Goal: Task Accomplishment & Management: Use online tool/utility

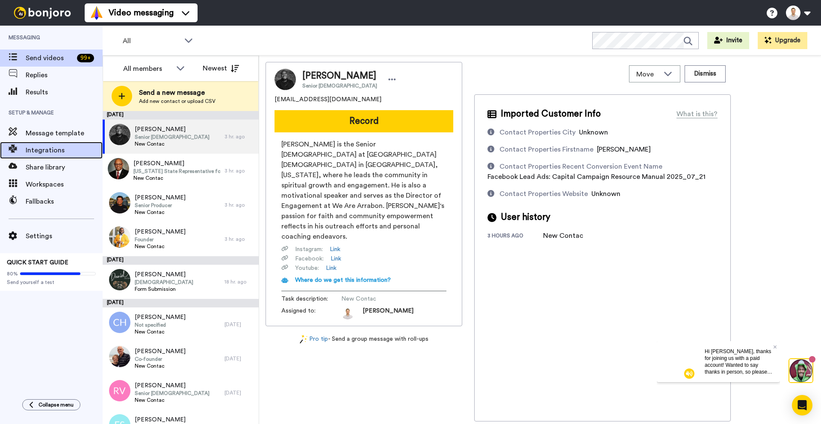
click at [46, 148] on span "Integrations" at bounding box center [64, 150] width 77 height 10
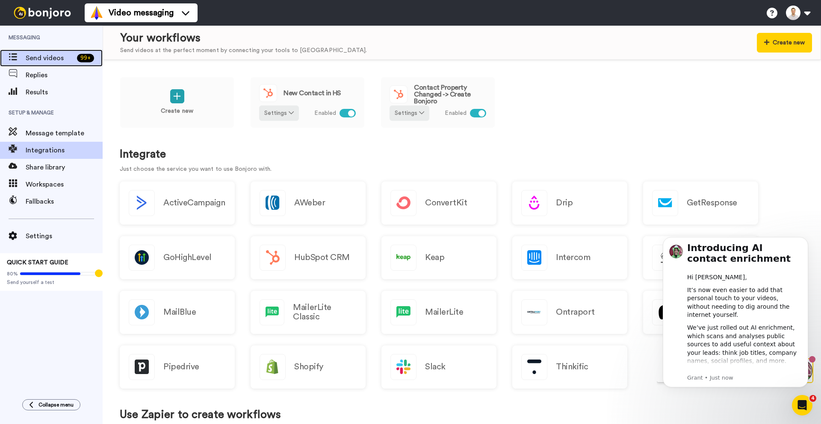
click at [45, 56] on span "Send videos" at bounding box center [50, 58] width 48 height 10
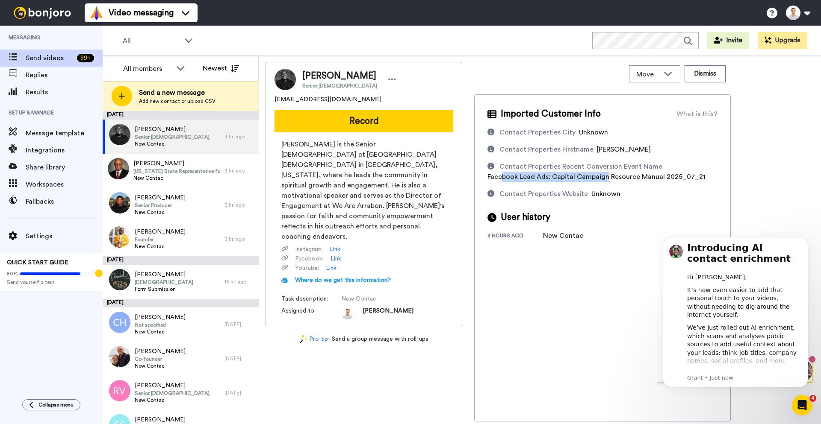
drag, startPoint x: 503, startPoint y: 176, endPoint x: 606, endPoint y: 180, distance: 103.5
click at [606, 180] on span "Facebook Lead Ads: Capital Campaign Resource Manual 2025_07_21" at bounding box center [596, 177] width 218 height 7
click at [51, 133] on span "Message template" at bounding box center [64, 133] width 77 height 10
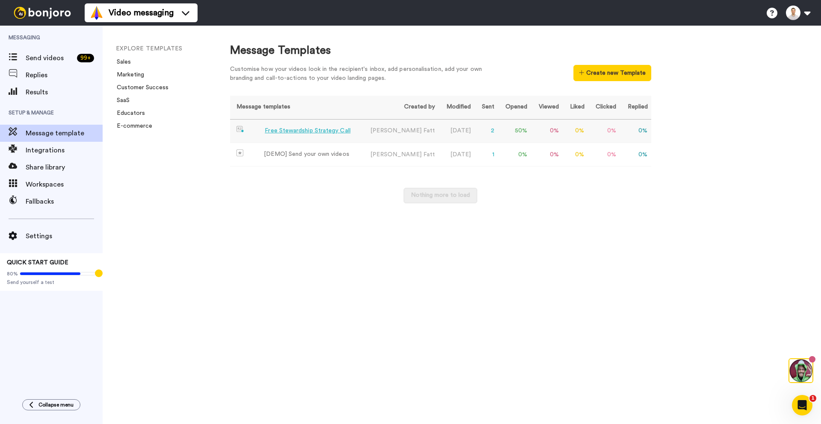
click at [327, 133] on div "Free Stewardship Strategy Call" at bounding box center [307, 131] width 85 height 9
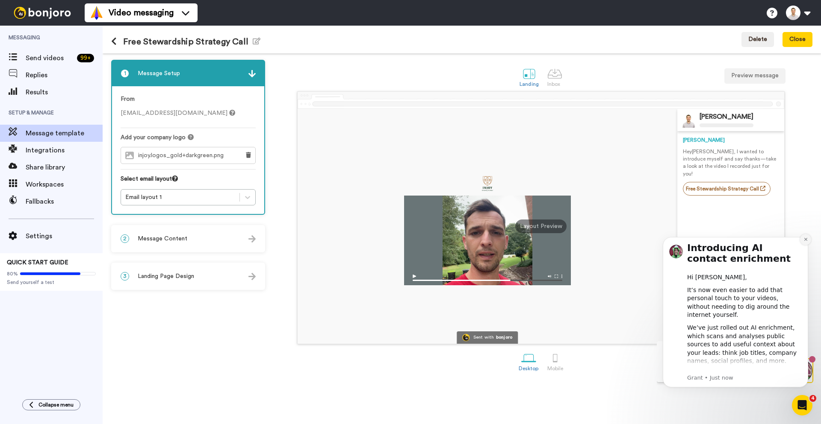
click at [806, 239] on icon "Dismiss notification" at bounding box center [804, 239] width 3 height 3
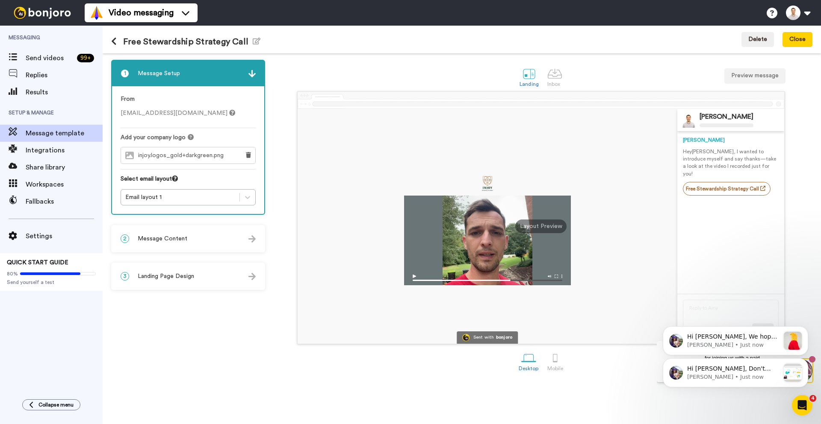
click at [447, 39] on div "Free Stewardship Strategy Call Edit name Delete Close" at bounding box center [462, 40] width 718 height 28
click at [624, 43] on div "Free Stewardship Strategy Call Edit name Delete Close" at bounding box center [462, 40] width 718 height 28
click at [634, 38] on div "Free Stewardship Strategy Call Edit name Delete Close" at bounding box center [462, 40] width 718 height 28
click at [170, 245] on div "2 Message Content" at bounding box center [188, 239] width 152 height 26
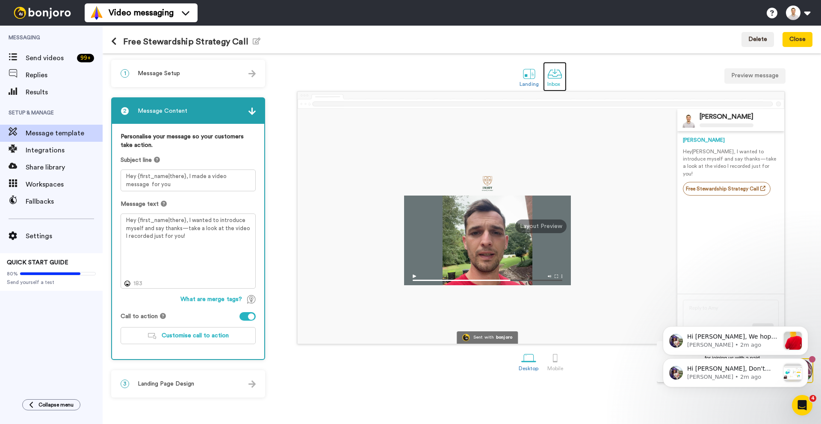
click at [554, 72] on div at bounding box center [554, 73] width 15 height 15
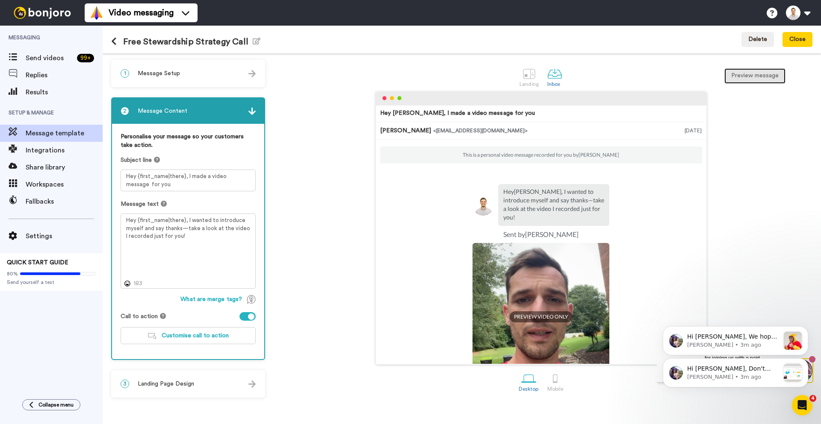
click at [750, 71] on button "Preview message" at bounding box center [754, 75] width 61 height 15
click at [191, 384] on span "Landing Page Design" at bounding box center [166, 384] width 56 height 9
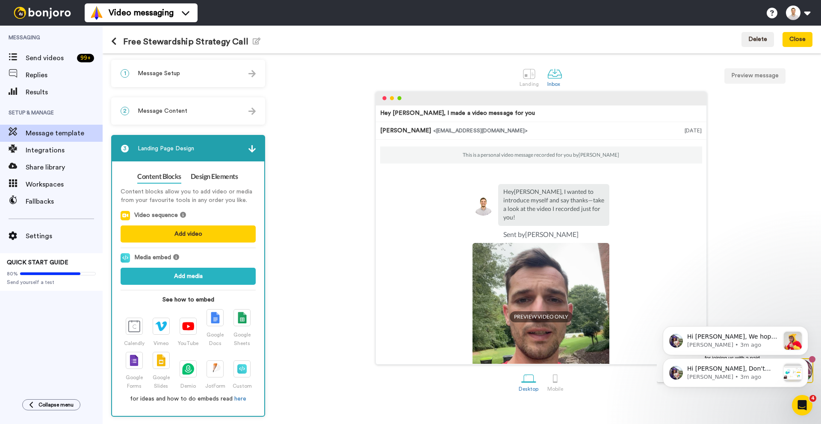
click at [252, 147] on img at bounding box center [251, 148] width 7 height 7
click at [255, 110] on img at bounding box center [251, 111] width 7 height 7
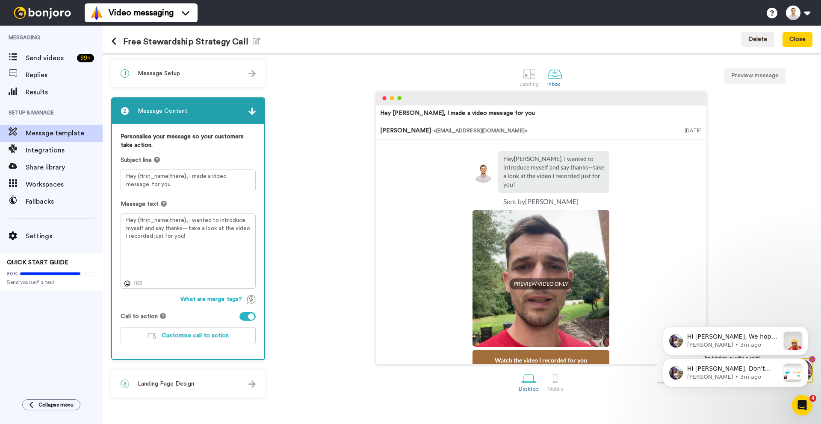
scroll to position [77, 0]
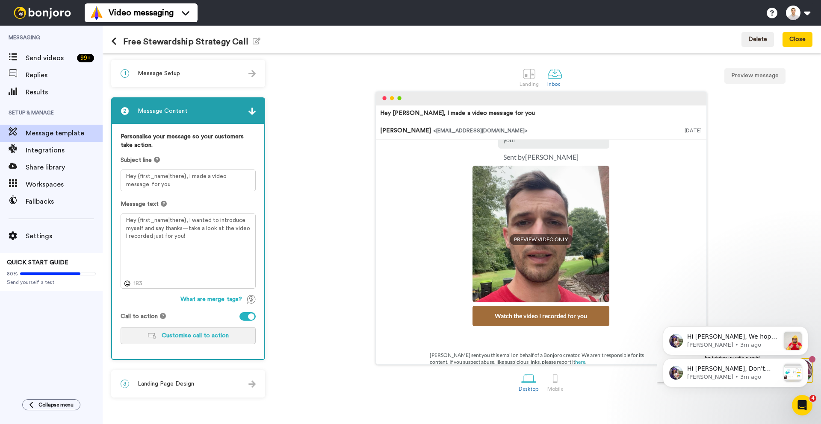
click at [186, 333] on span "Customise call to action" at bounding box center [195, 336] width 67 height 6
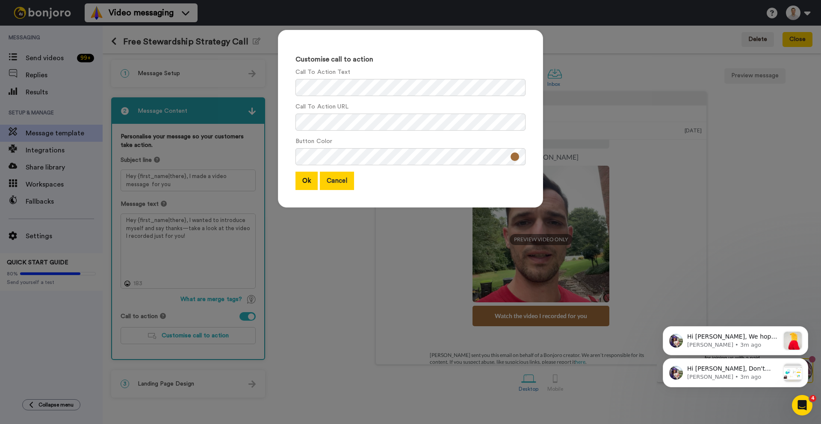
click at [339, 181] on button "Cancel" at bounding box center [337, 181] width 34 height 18
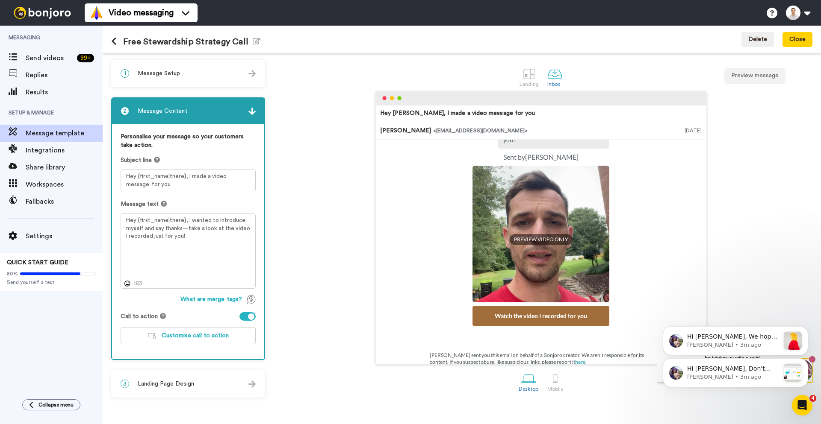
click at [203, 385] on div "3 Landing Page Design" at bounding box center [188, 384] width 152 height 26
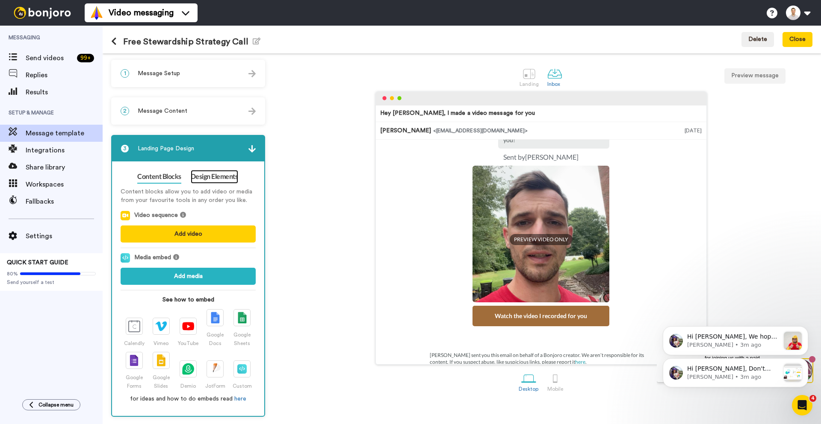
click at [210, 182] on link "Design Elements" at bounding box center [214, 177] width 47 height 14
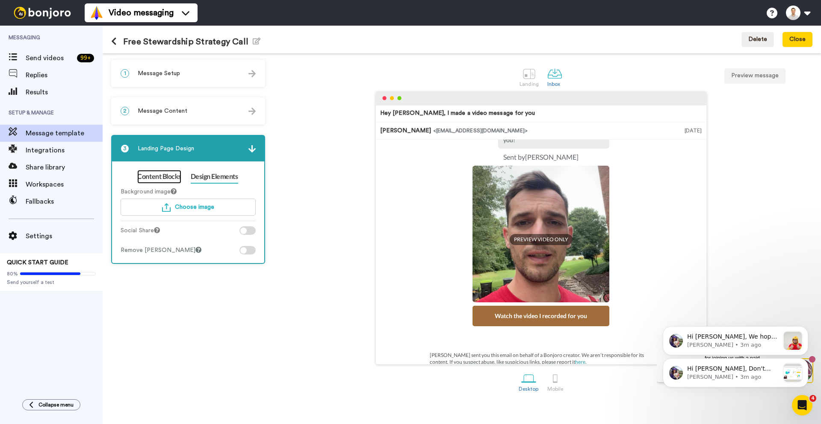
click at [167, 175] on link "Content Blocks" at bounding box center [159, 177] width 44 height 14
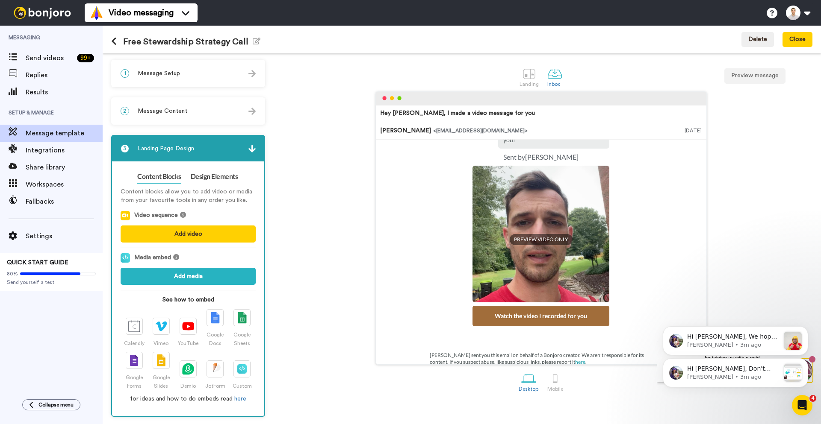
click at [261, 150] on div "3 Landing Page Design" at bounding box center [188, 149] width 152 height 26
click at [32, 93] on span "Results" at bounding box center [64, 92] width 77 height 10
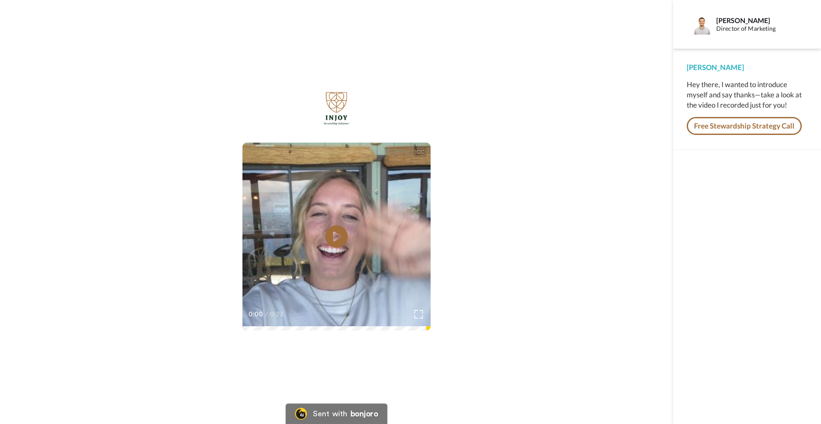
click at [335, 238] on icon "Play/Pause" at bounding box center [336, 237] width 23 height 41
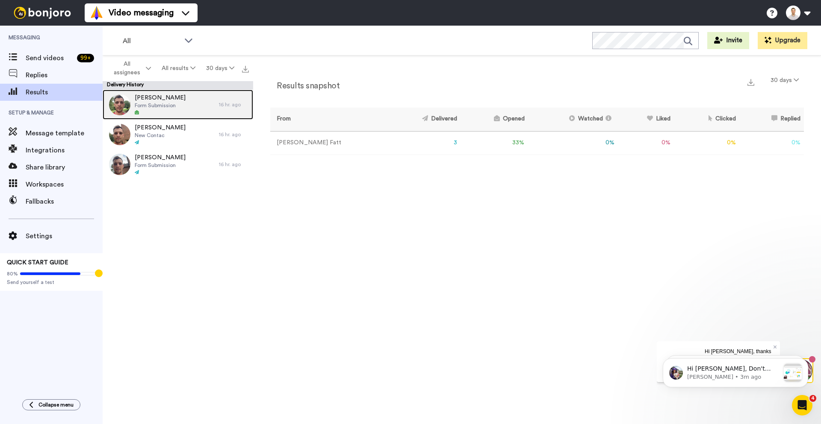
click at [173, 105] on span "Form Submission" at bounding box center [160, 105] width 51 height 7
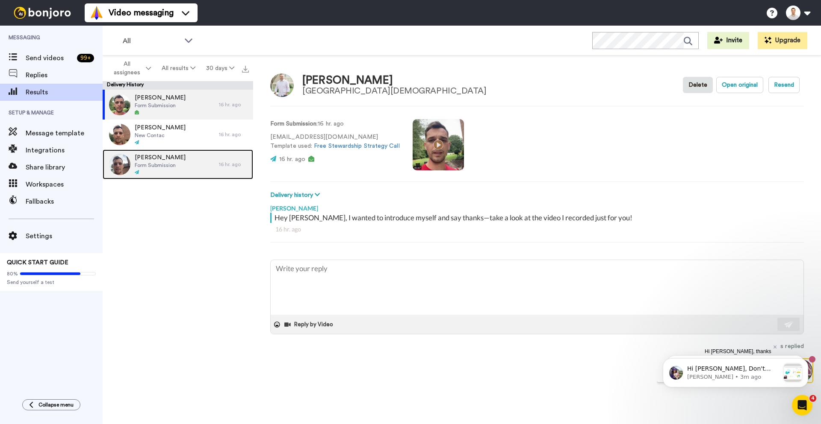
click at [175, 163] on div "Kenny Dean Form Submission" at bounding box center [161, 165] width 116 height 30
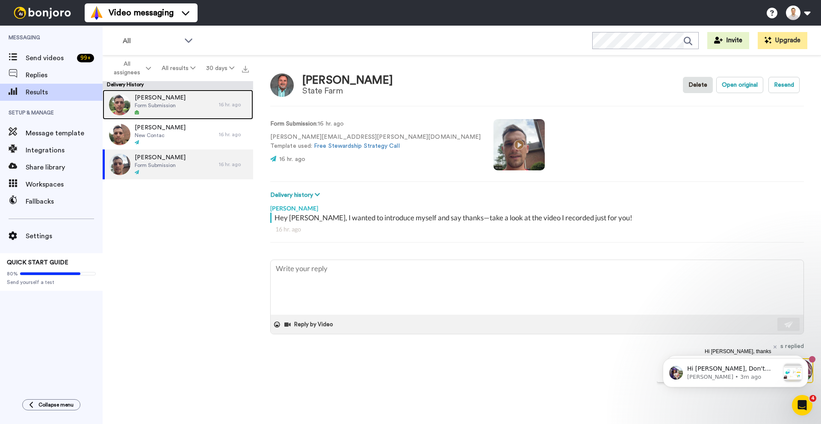
click at [184, 101] on div "Heath Woolman Form Submission" at bounding box center [161, 105] width 116 height 30
type textarea "x"
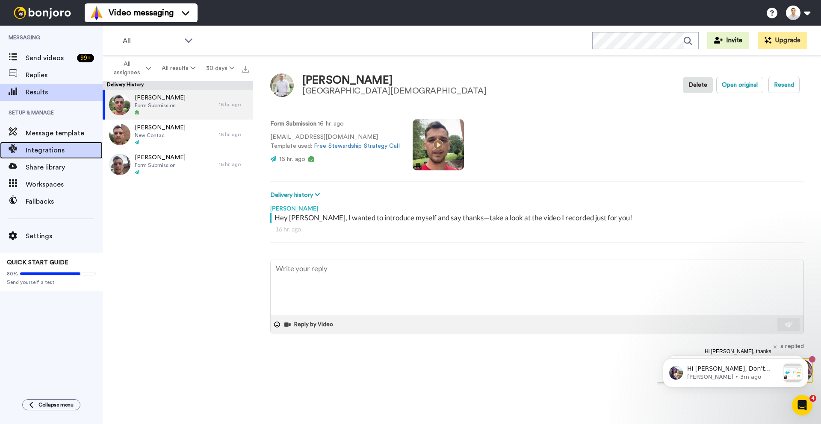
click at [40, 156] on div "Integrations" at bounding box center [51, 150] width 103 height 17
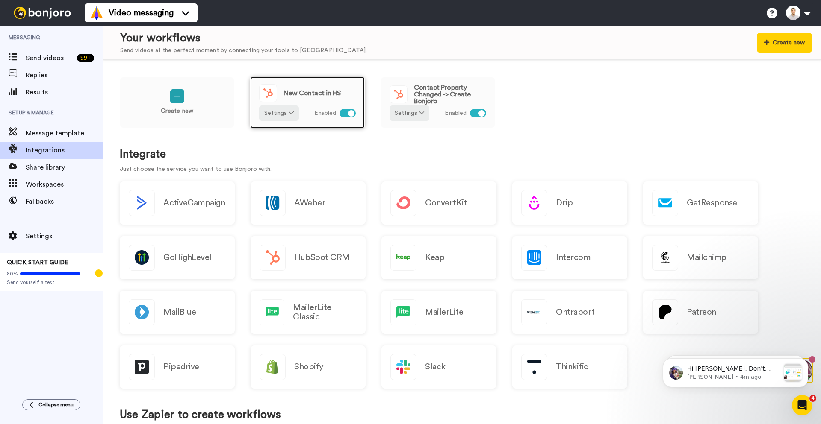
click at [312, 89] on div "New Contact in HS" at bounding box center [307, 93] width 97 height 18
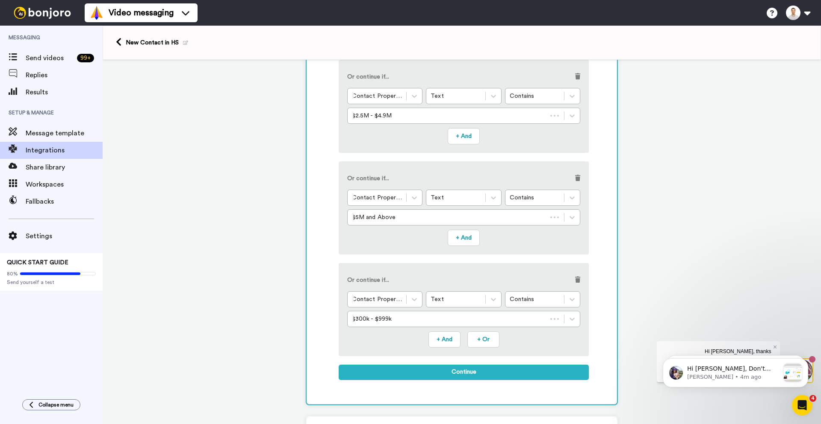
scroll to position [370, 0]
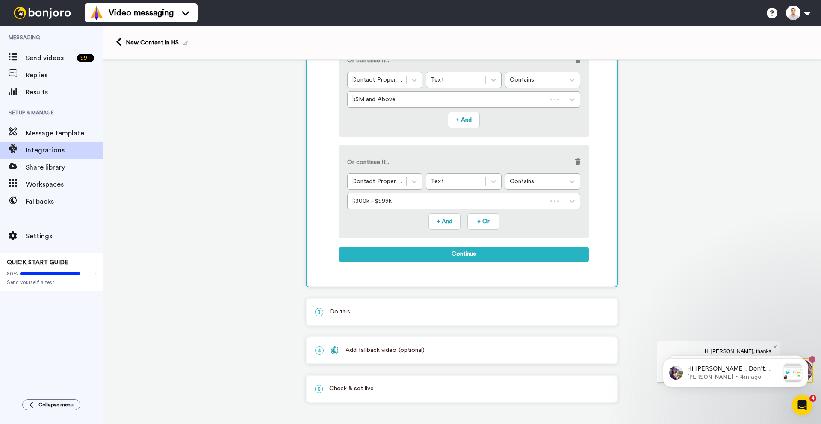
click at [348, 308] on p "3 Do this" at bounding box center [461, 312] width 293 height 9
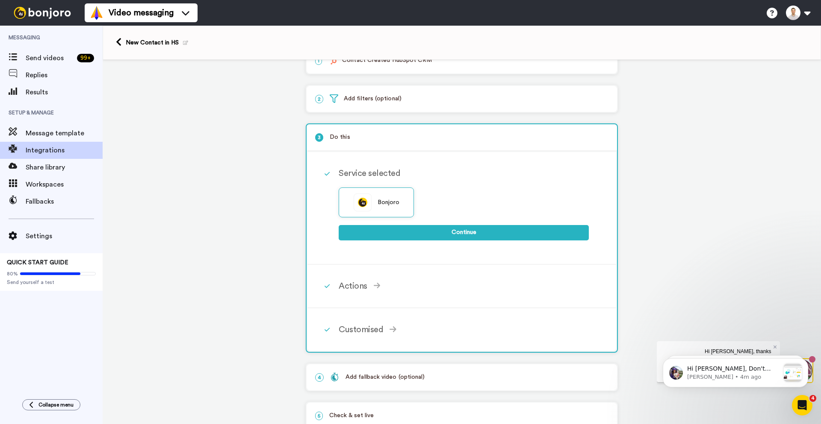
scroll to position [0, 0]
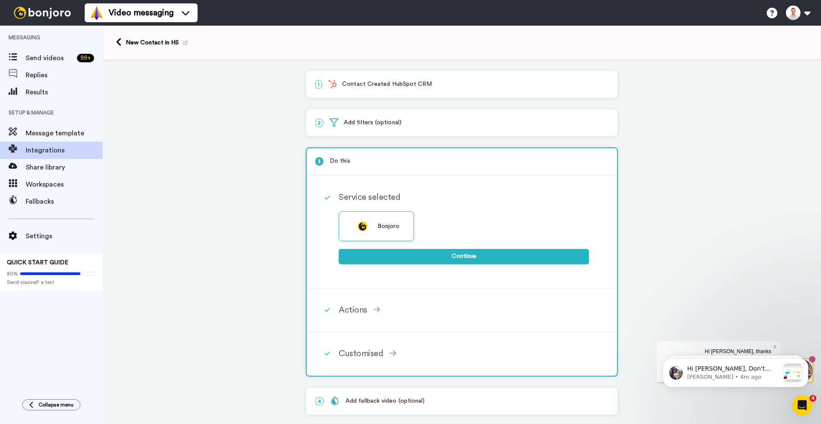
click at [344, 119] on p "2 Add filters (optional)" at bounding box center [461, 122] width 293 height 9
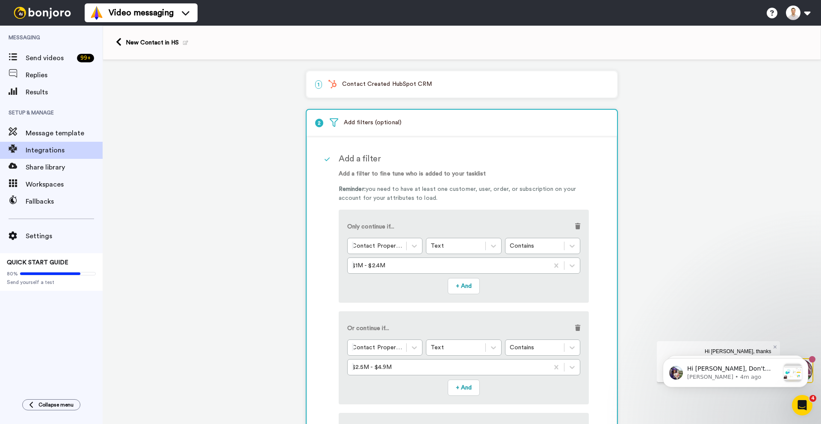
click at [353, 88] on p "1 Contact Created HubSpot CRM" at bounding box center [461, 84] width 293 height 9
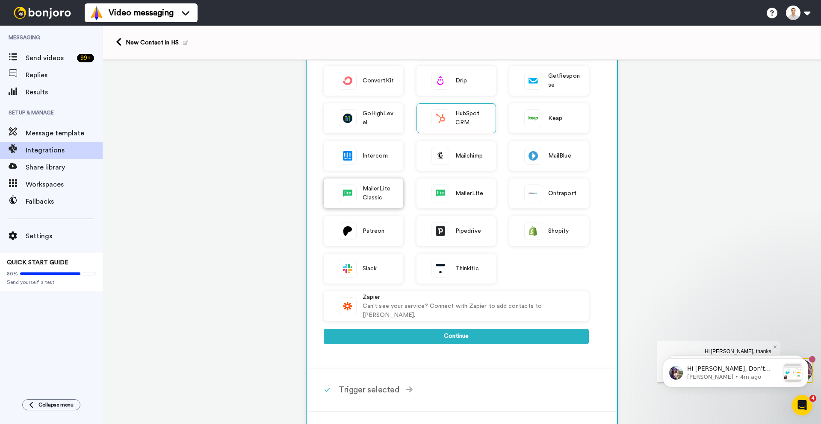
scroll to position [171, 0]
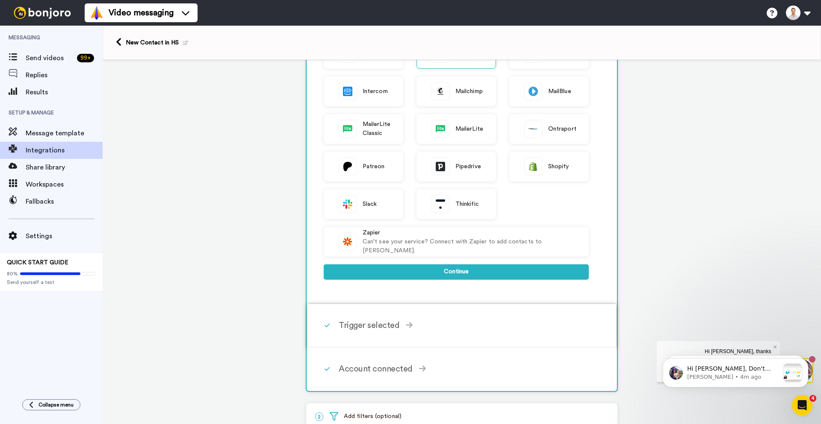
click at [366, 332] on div "Trigger selected" at bounding box center [463, 325] width 250 height 13
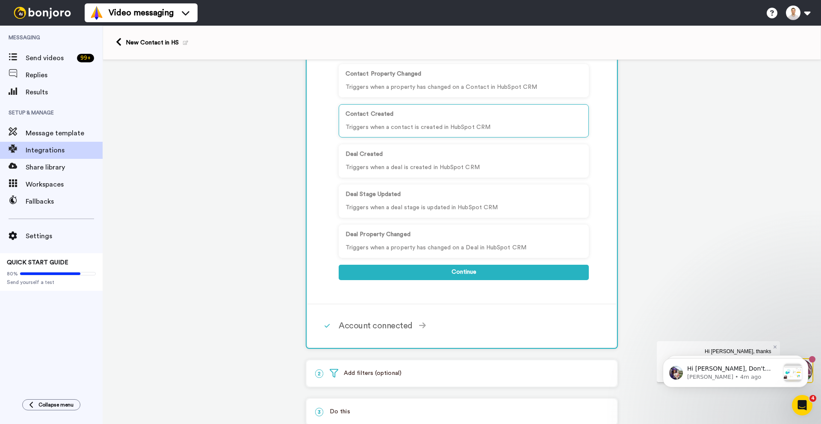
scroll to position [85, 0]
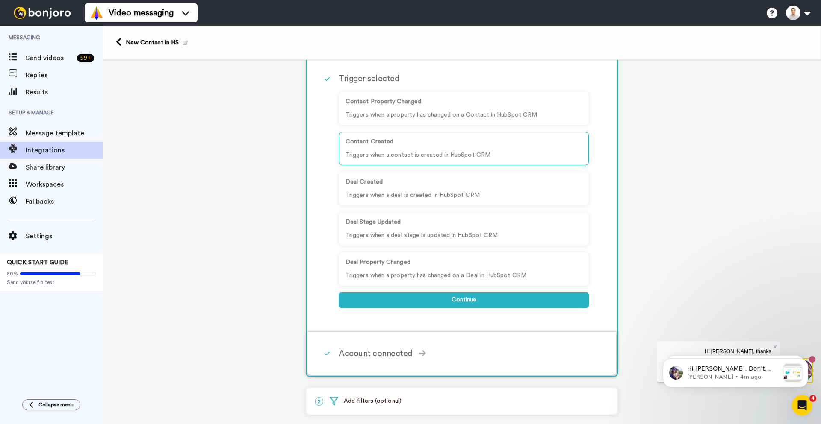
click at [350, 342] on div "Account connected Select the account you want to use to continue HubSpot CRM Ac…" at bounding box center [472, 354] width 269 height 26
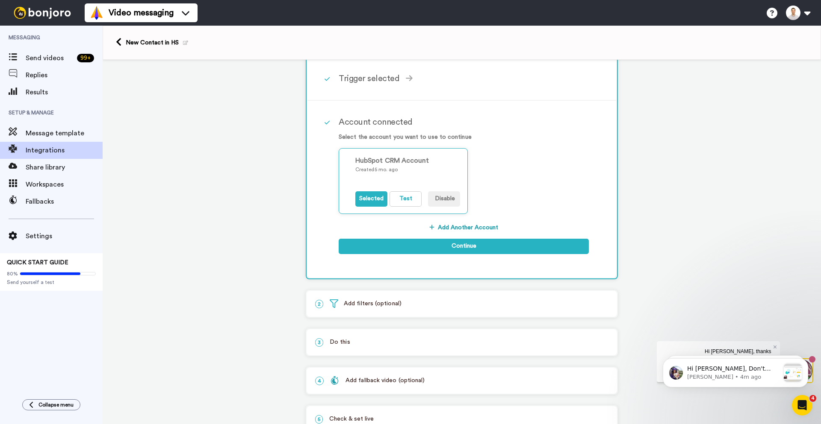
click at [350, 310] on div "2 Add filters (optional)" at bounding box center [461, 304] width 310 height 26
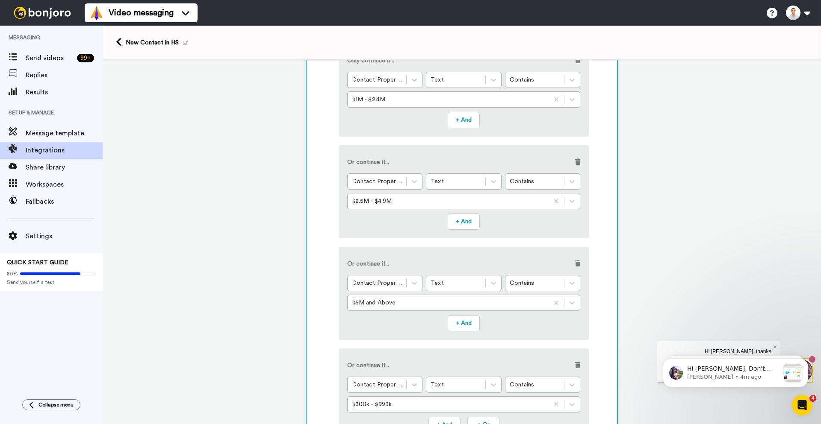
scroll to position [370, 0]
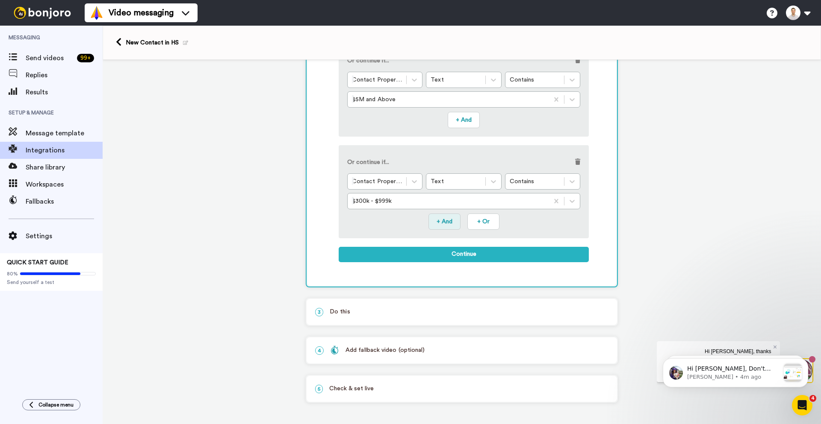
click at [437, 221] on button "+ And" at bounding box center [444, 222] width 32 height 16
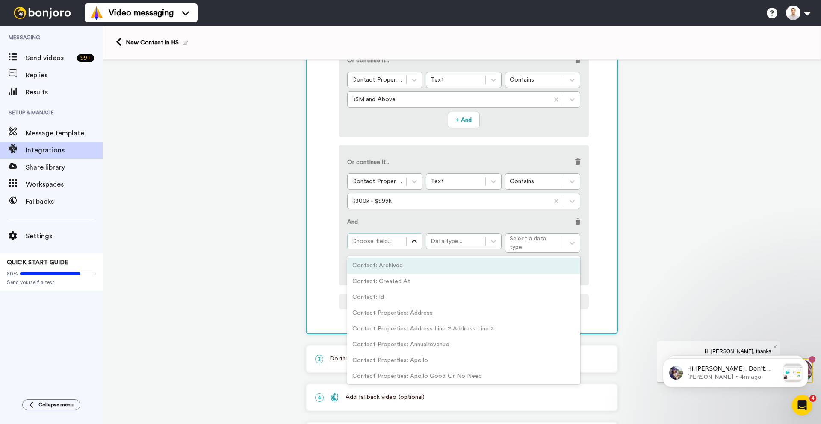
click at [410, 239] on icon at bounding box center [414, 241] width 9 height 9
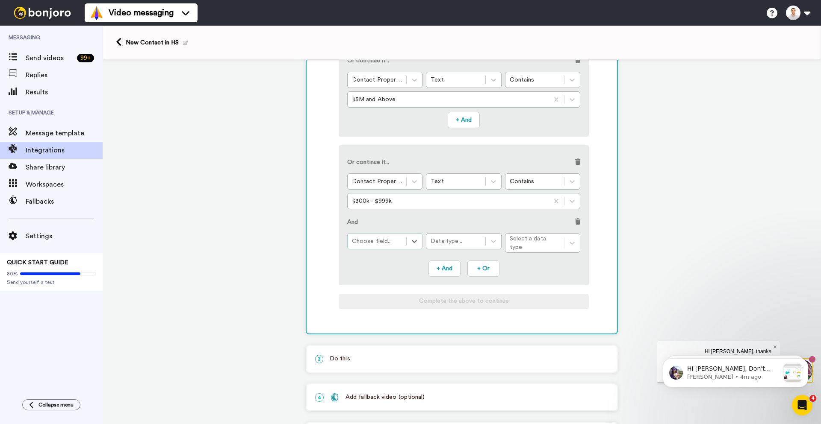
click at [575, 221] on span at bounding box center [577, 222] width 5 height 6
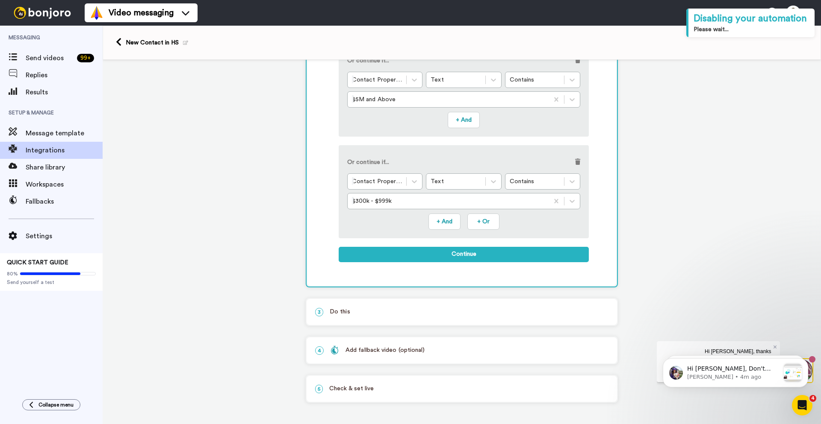
click at [379, 390] on p "5 Check & set live" at bounding box center [461, 389] width 293 height 9
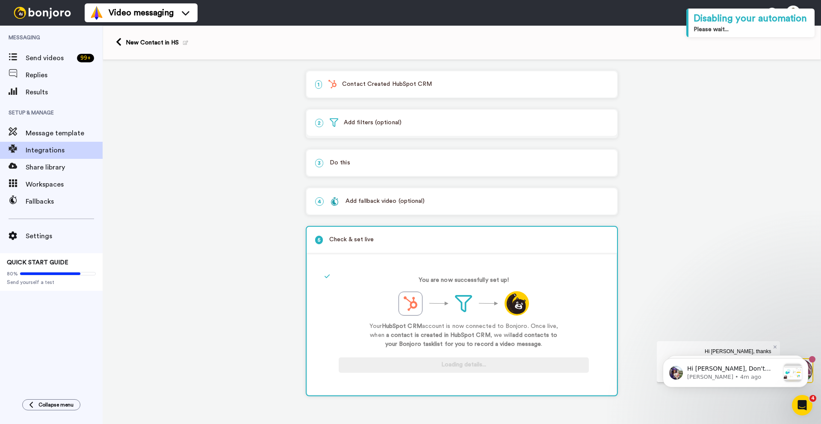
scroll to position [0, 0]
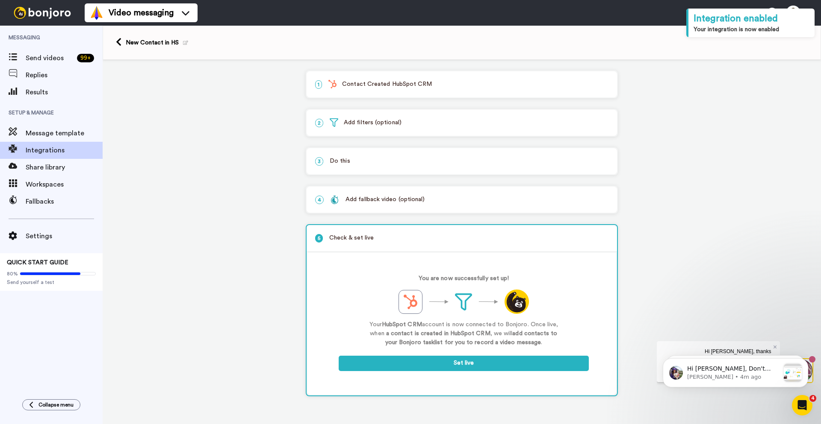
click at [364, 158] on p "3 Do this" at bounding box center [461, 161] width 293 height 9
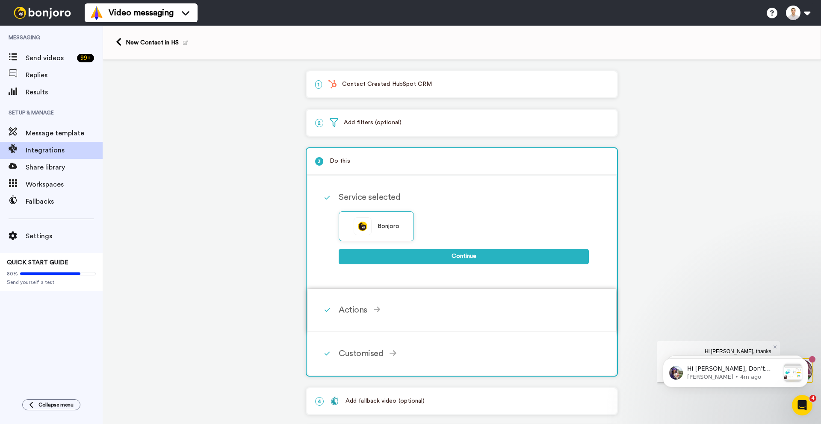
click at [374, 309] on icon at bounding box center [377, 310] width 7 height 8
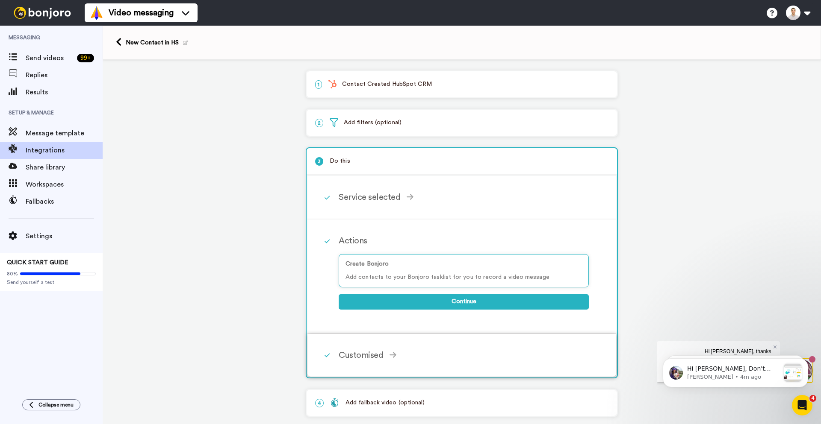
click at [382, 351] on div "Customised" at bounding box center [463, 355] width 250 height 13
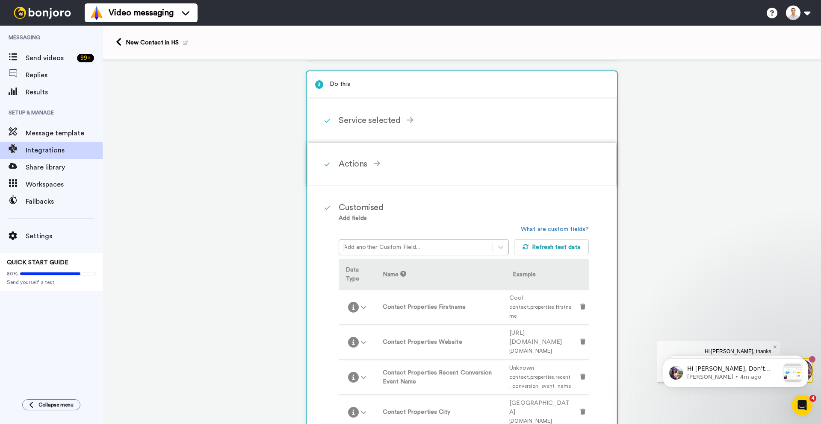
scroll to position [85, 0]
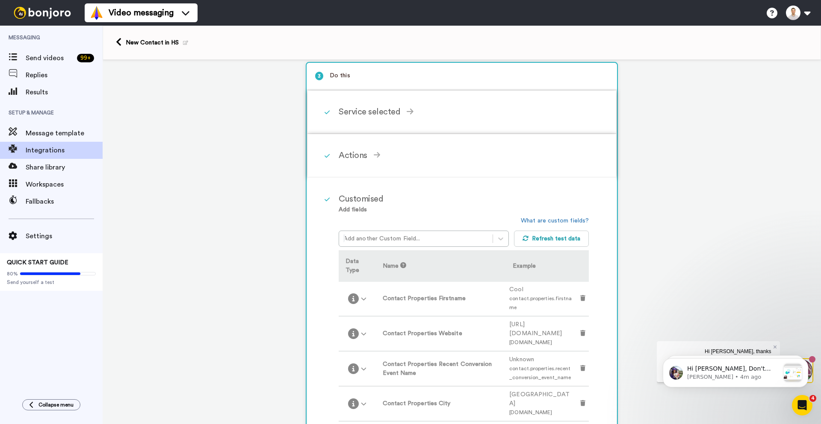
click at [375, 108] on div "Service selected" at bounding box center [463, 112] width 250 height 13
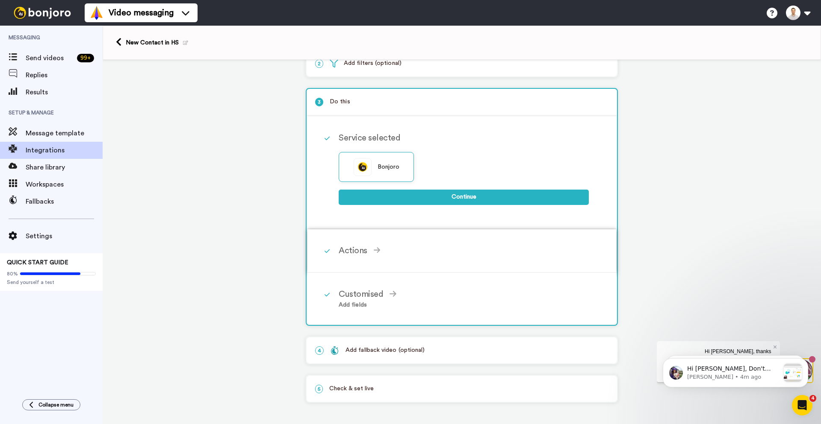
scroll to position [51, 0]
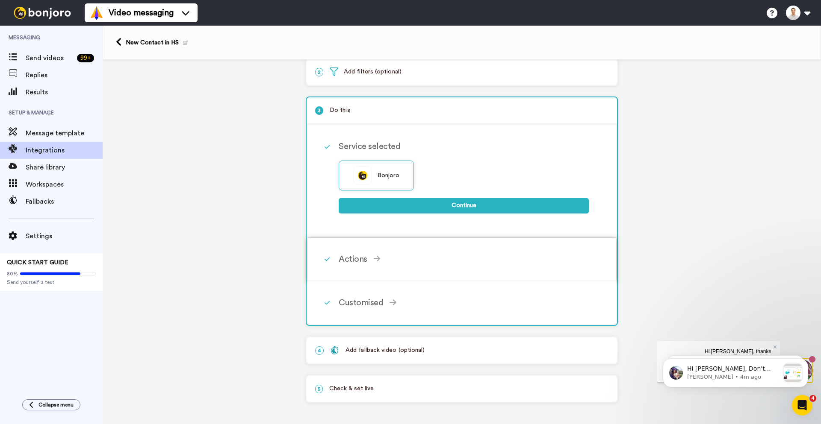
click at [365, 255] on div "Actions" at bounding box center [463, 259] width 250 height 13
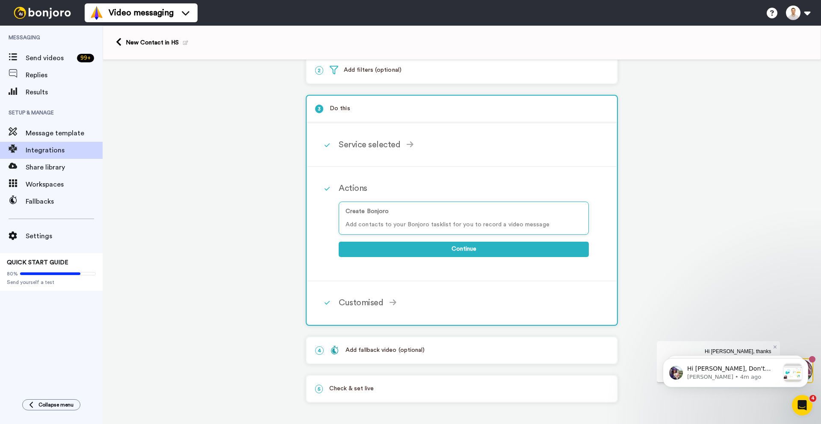
scroll to position [0, 0]
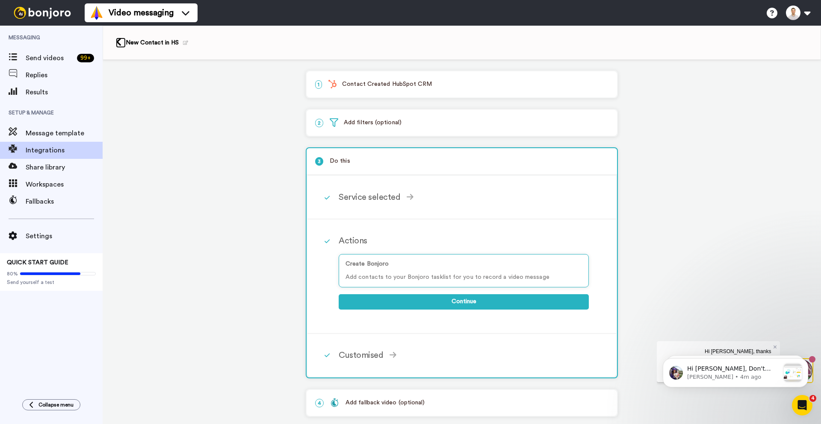
click at [116, 43] on icon at bounding box center [119, 42] width 6 height 9
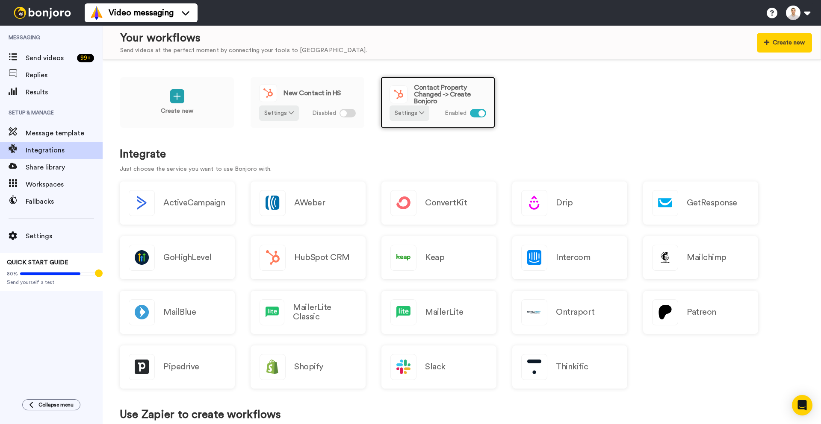
click at [431, 91] on span "Contact Property Changed -> Create Bonjoro" at bounding box center [450, 94] width 72 height 21
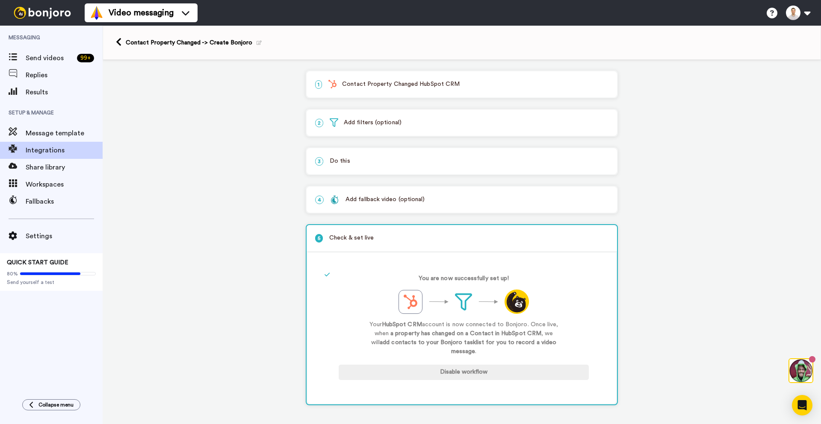
click at [373, 86] on p "1 Contact Property Changed HubSpot CRM" at bounding box center [461, 84] width 293 height 9
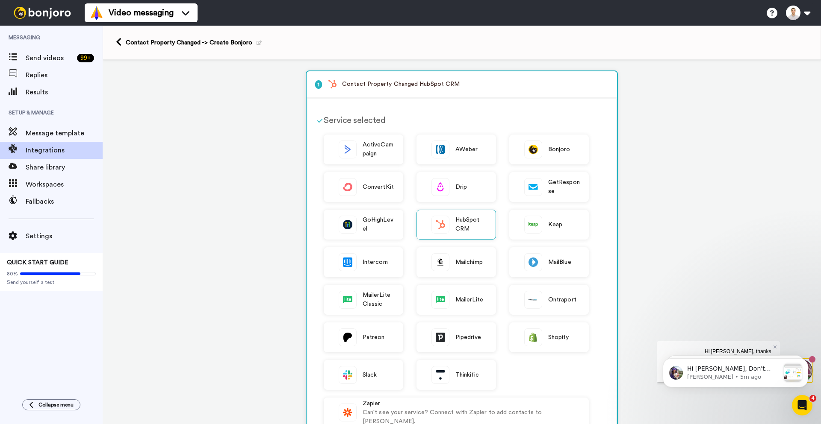
scroll to position [214, 0]
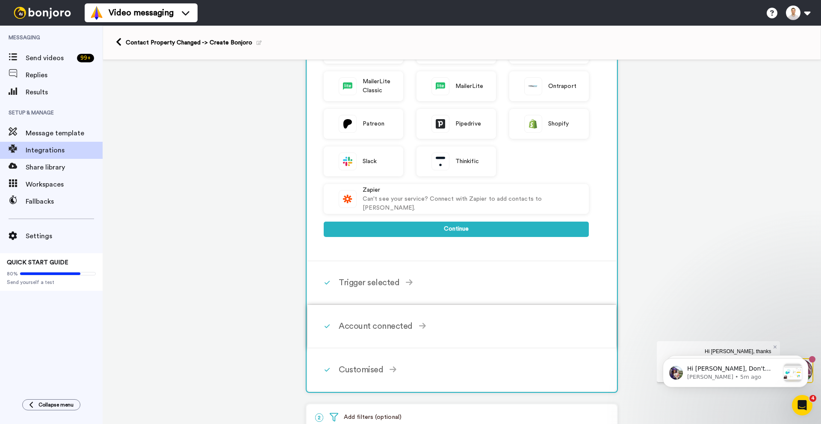
click at [376, 331] on div "Account connected" at bounding box center [463, 326] width 250 height 13
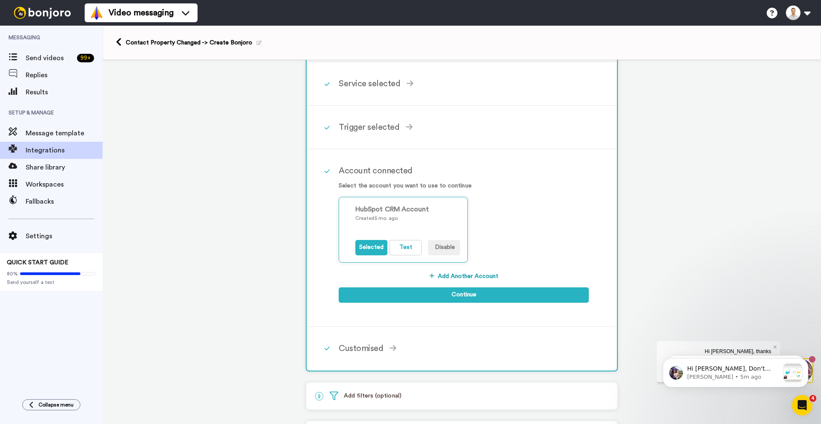
scroll to position [36, 0]
click at [369, 137] on div "Trigger selected Contact Property Changed Triggers when a property has changed …" at bounding box center [472, 128] width 269 height 26
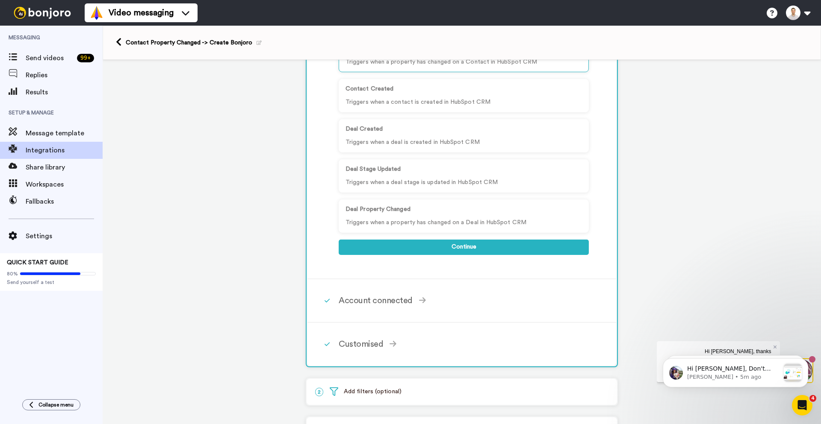
scroll to position [257, 0]
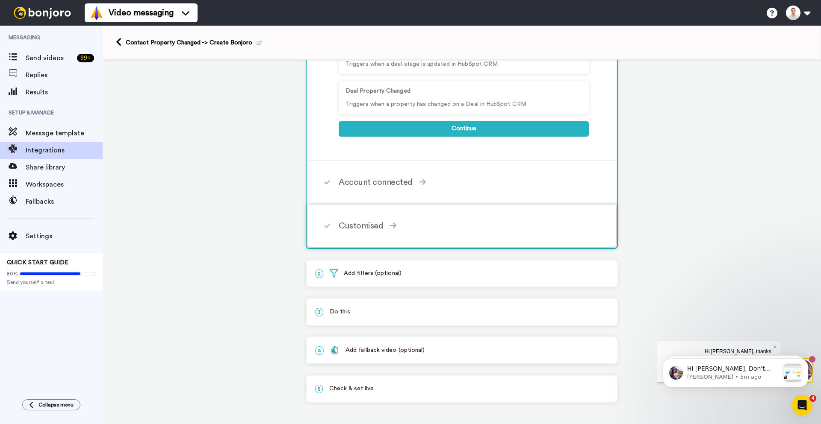
click at [372, 237] on div "Customised Property Name (Required) Recent Conversion Event Name Continue" at bounding box center [472, 226] width 269 height 26
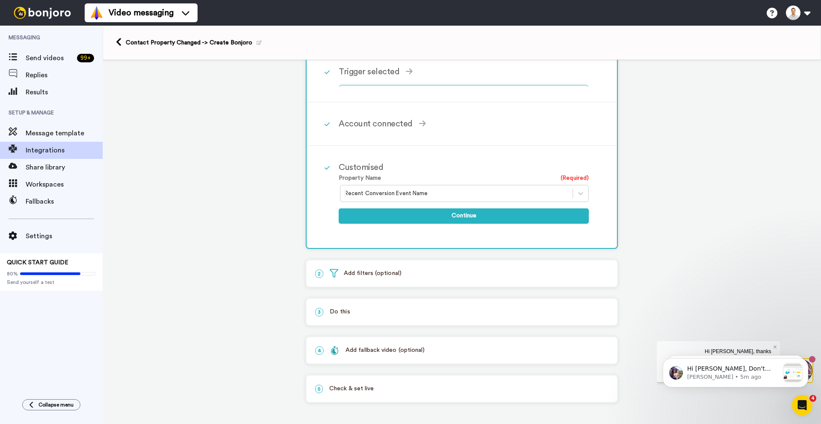
scroll to position [84, 0]
click at [370, 273] on p "2 Add filters (optional)" at bounding box center [461, 273] width 293 height 9
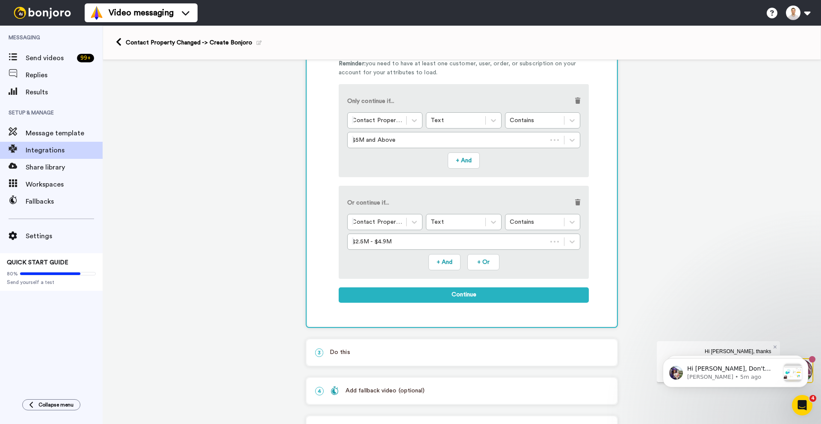
scroll to position [166, 0]
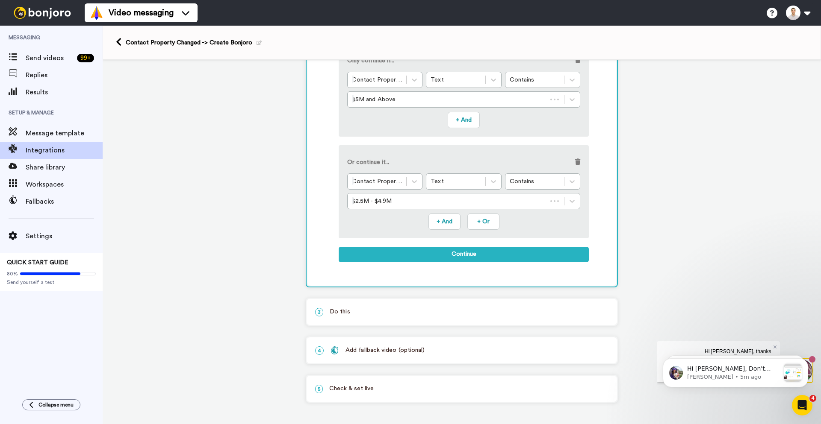
click at [348, 308] on p "3 Do this" at bounding box center [461, 312] width 293 height 9
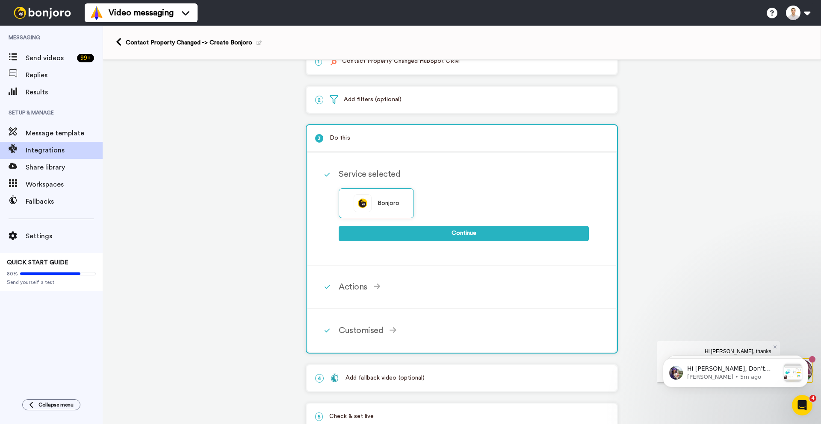
scroll to position [0, 0]
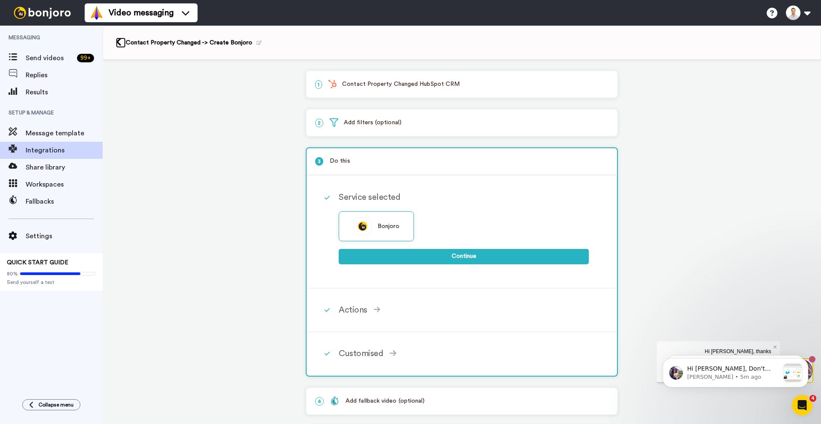
click at [119, 40] on icon at bounding box center [119, 42] width 6 height 9
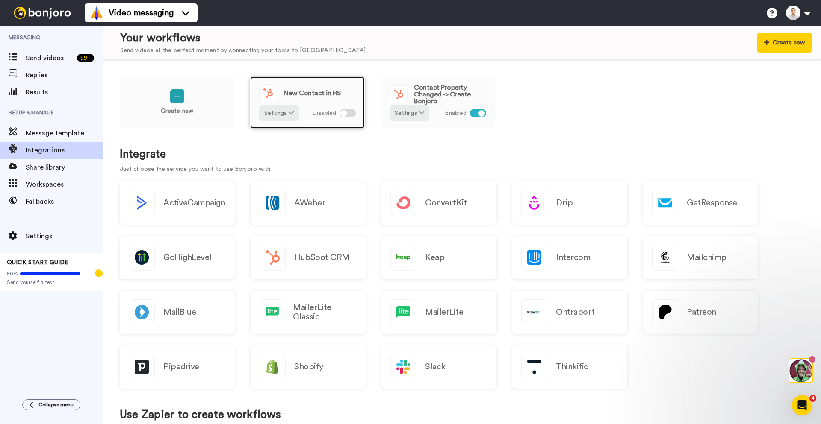
click at [349, 115] on div at bounding box center [347, 113] width 16 height 9
click at [300, 90] on span "New Contact in HS" at bounding box center [311, 93] width 57 height 7
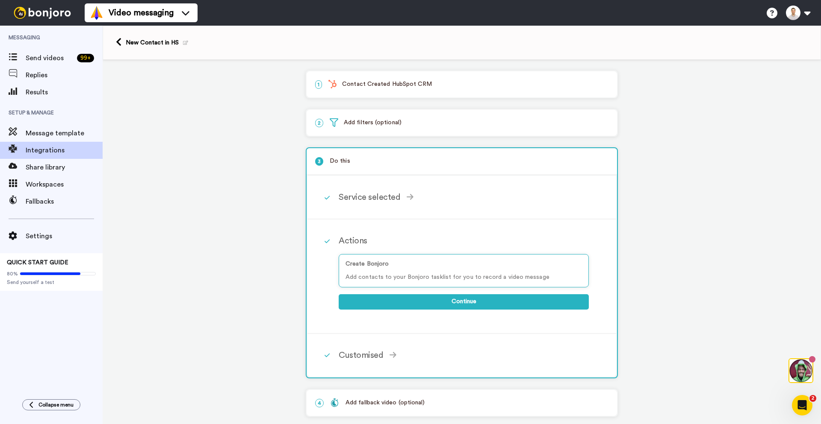
click at [358, 127] on p "2 Add filters (optional)" at bounding box center [461, 122] width 293 height 9
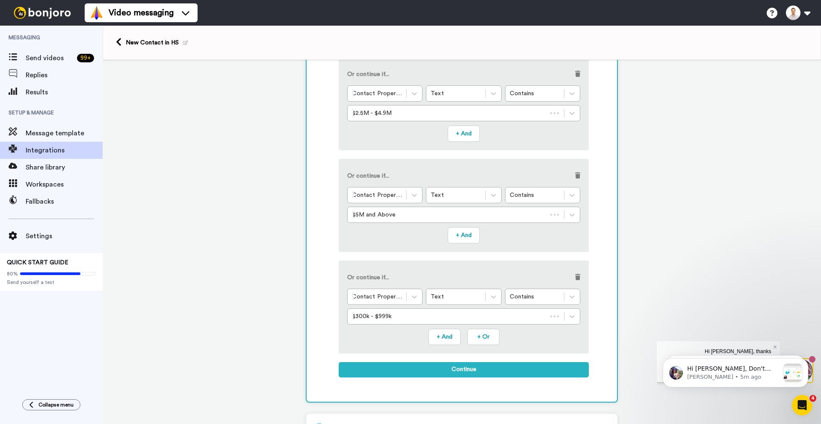
scroll to position [256, 0]
click at [575, 276] on span at bounding box center [577, 275] width 5 height 6
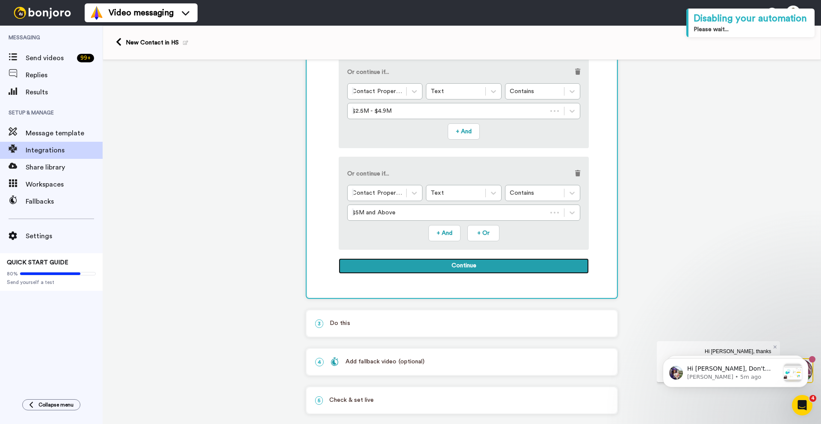
click at [465, 267] on button "Continue" at bounding box center [463, 266] width 250 height 15
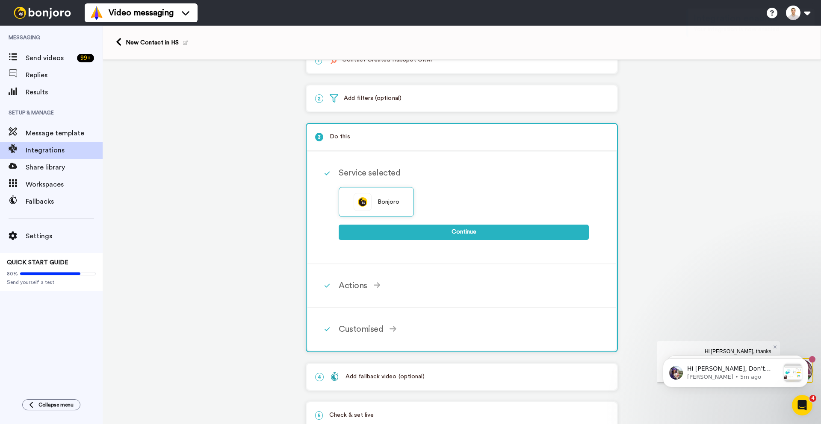
scroll to position [0, 0]
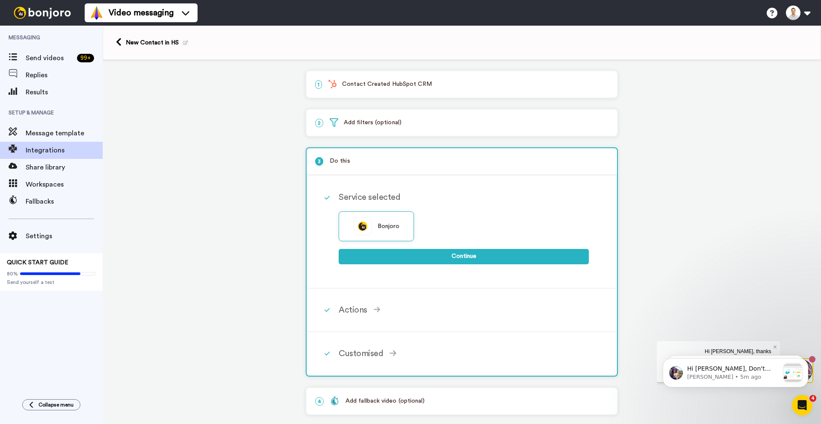
click at [366, 119] on p "2 Add filters (optional)" at bounding box center [461, 122] width 293 height 9
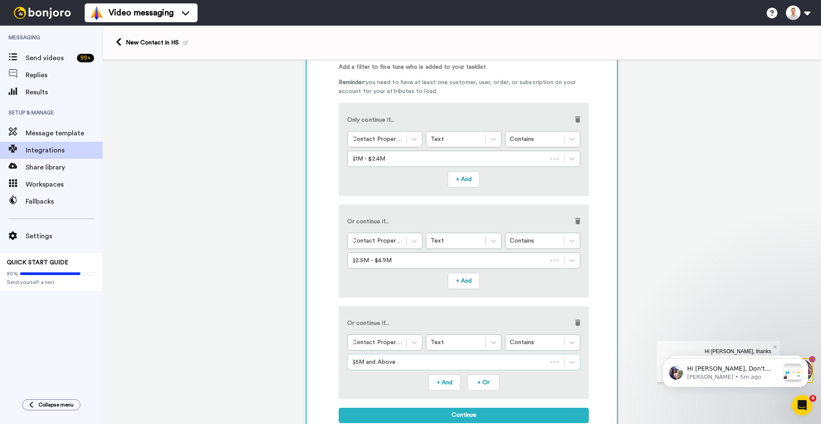
scroll to position [214, 0]
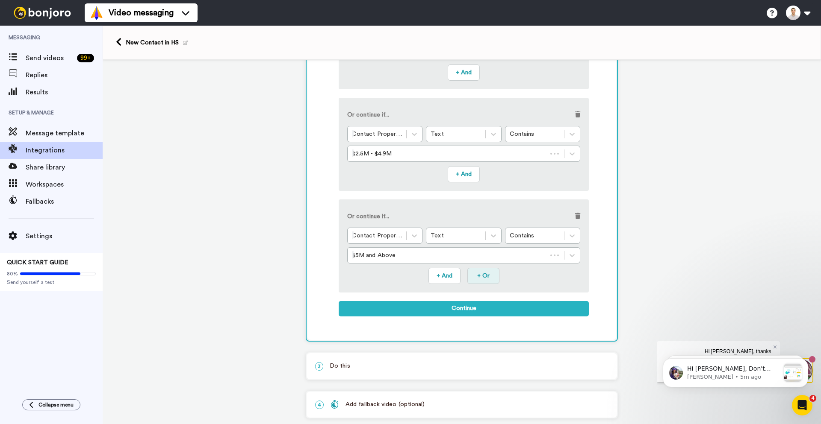
click at [476, 275] on button "+ Or" at bounding box center [483, 276] width 32 height 16
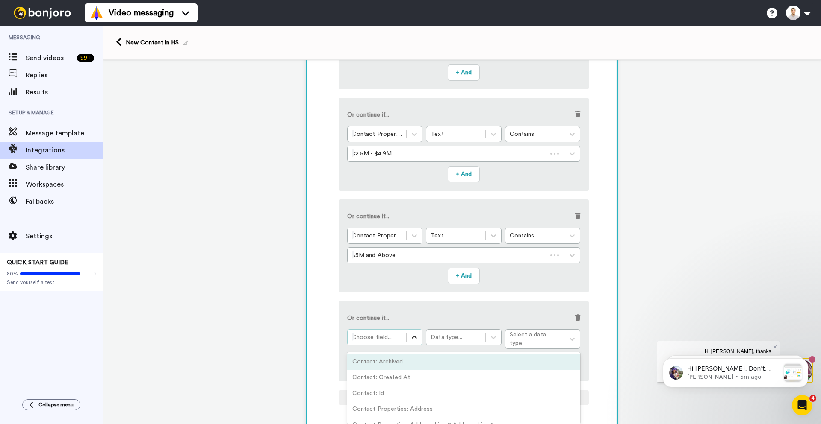
click at [413, 340] on icon at bounding box center [414, 337] width 9 height 9
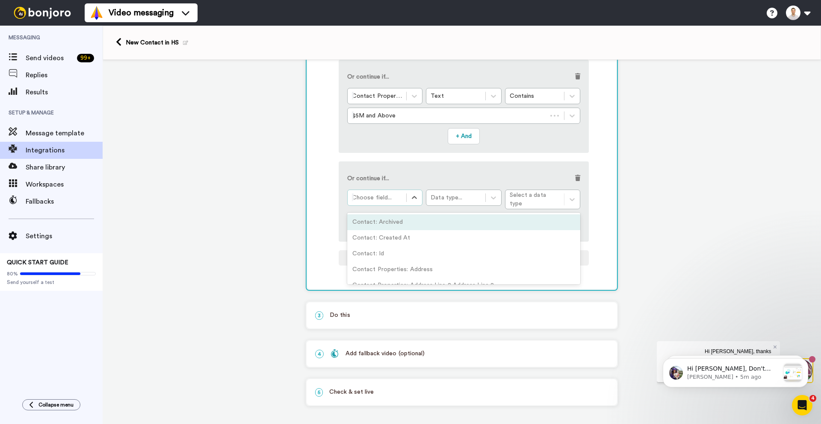
scroll to position [43, 0]
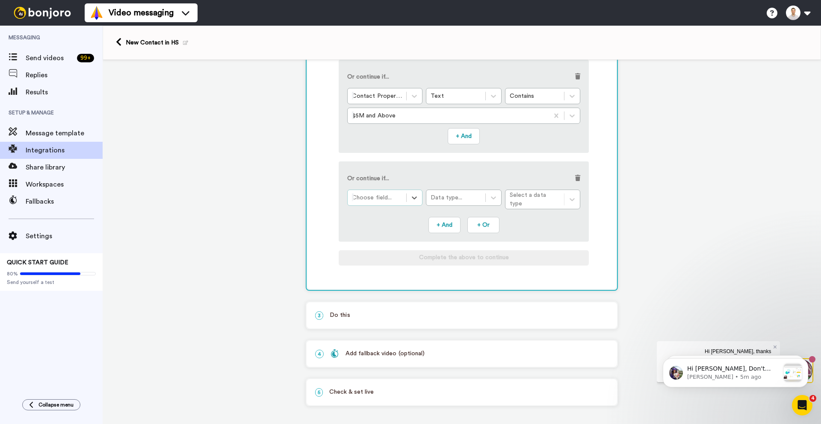
click at [383, 202] on div at bounding box center [377, 198] width 50 height 10
click at [486, 194] on div at bounding box center [493, 197] width 15 height 15
click at [316, 212] on div "Add a filter Add a filter to fine tune who is added to your tasklist Reminder: …" at bounding box center [461, 36] width 309 height 505
click at [547, 197] on div "Choose field... Data type... Select a data type" at bounding box center [463, 200] width 233 height 20
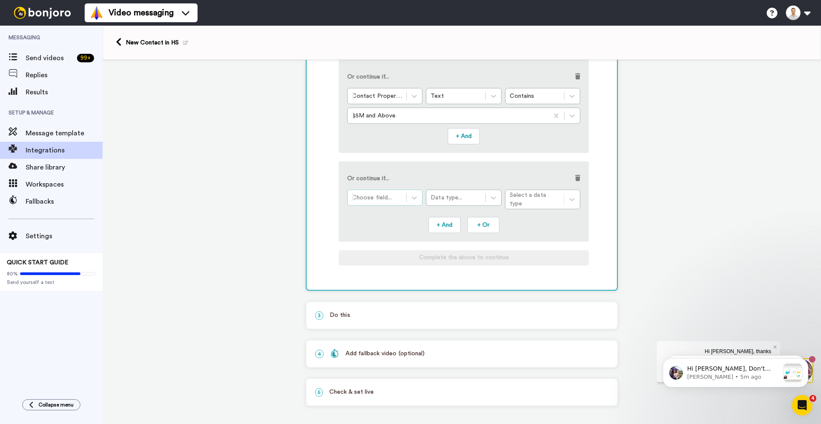
click at [403, 197] on div "Choose field..." at bounding box center [376, 198] width 59 height 14
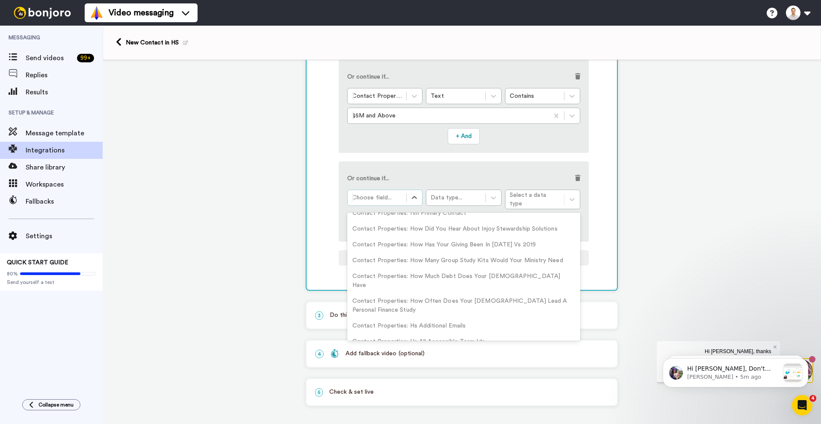
scroll to position [0, 0]
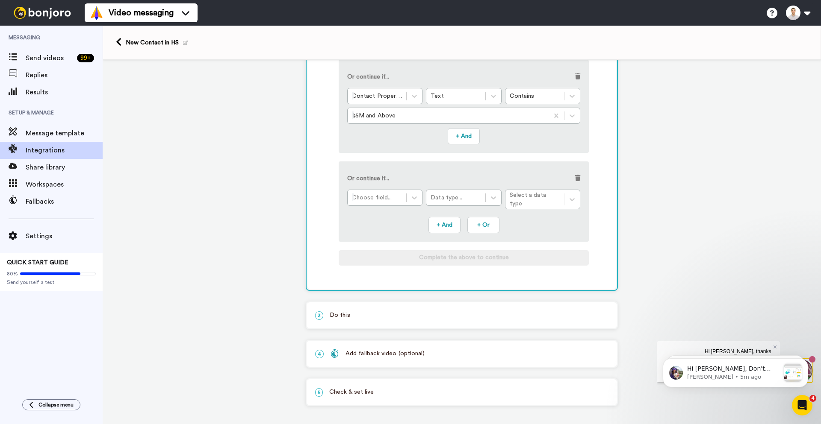
click at [273, 209] on div "1 Contact Created HubSpot CRM Service selected ActiveCampaign AWeber Bonjoro Co…" at bounding box center [462, 66] width 718 height 721
click at [357, 311] on p "3 Do this" at bounding box center [461, 315] width 293 height 9
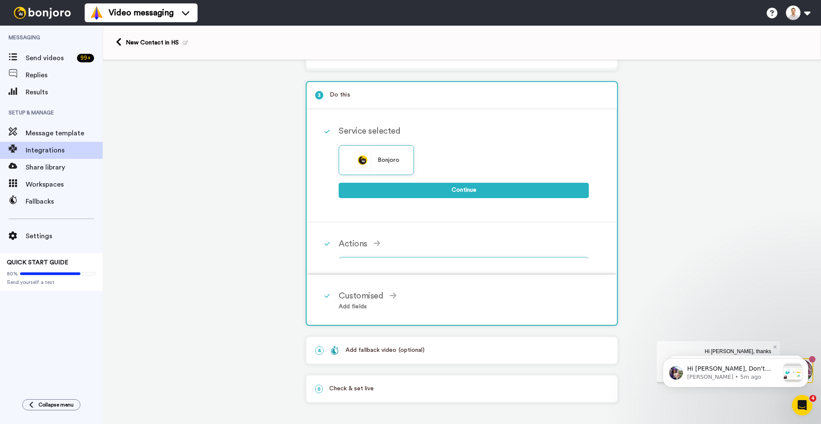
scroll to position [51, 0]
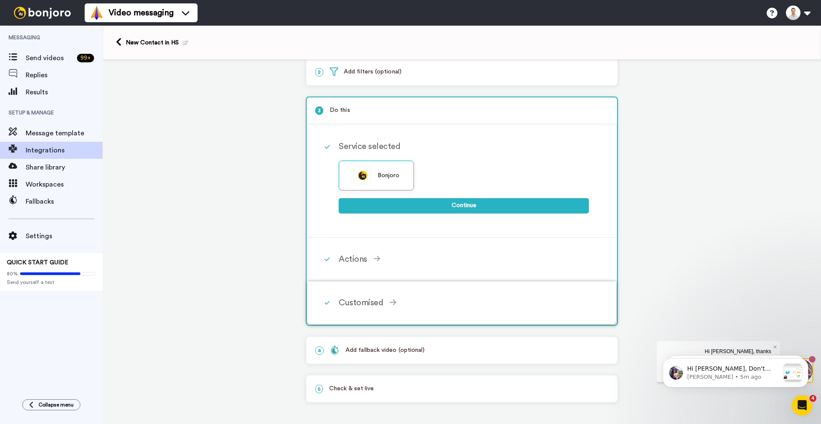
click at [384, 299] on div "Customised" at bounding box center [463, 303] width 250 height 13
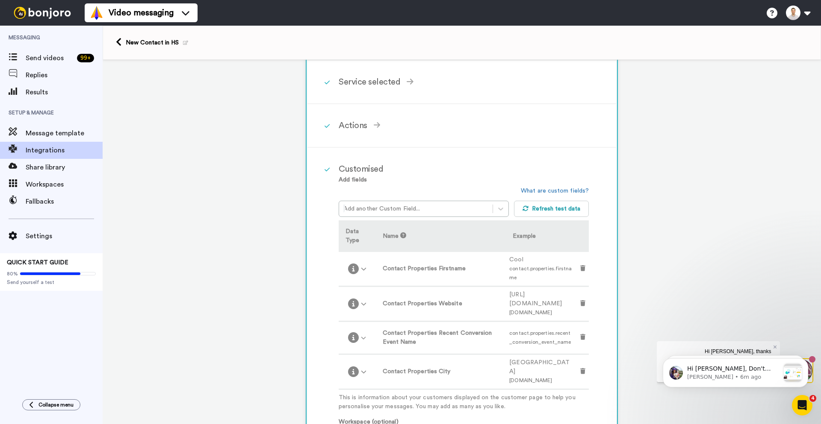
scroll to position [0, 0]
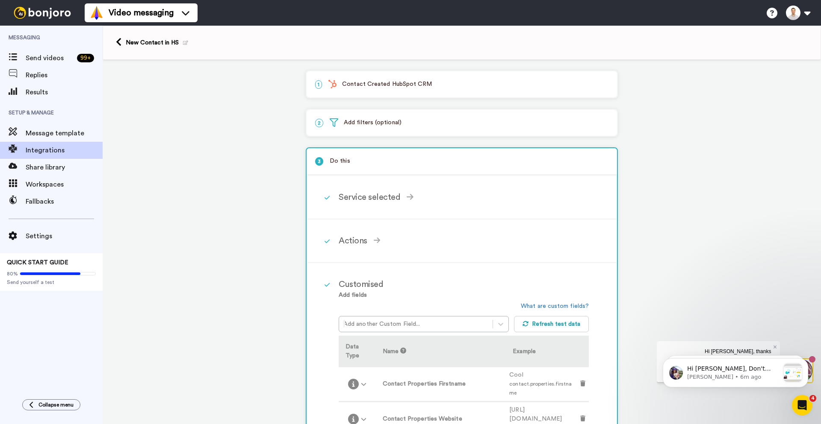
click at [360, 121] on p "2 Add filters (optional)" at bounding box center [461, 122] width 293 height 9
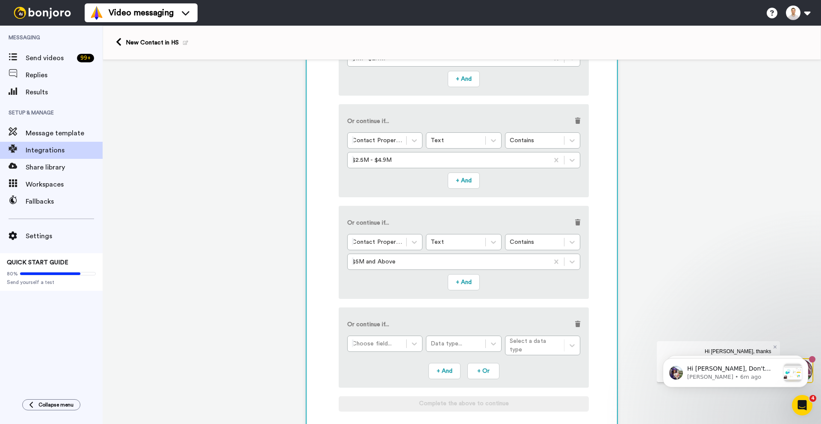
scroll to position [256, 0]
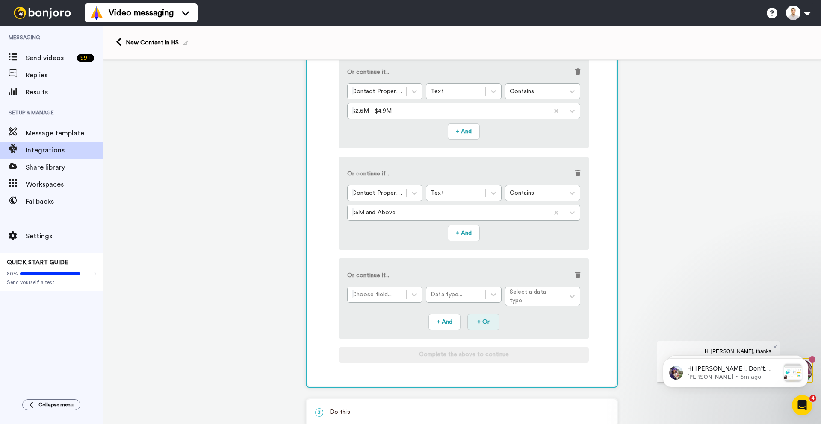
click at [479, 320] on button "+ Or" at bounding box center [483, 322] width 32 height 16
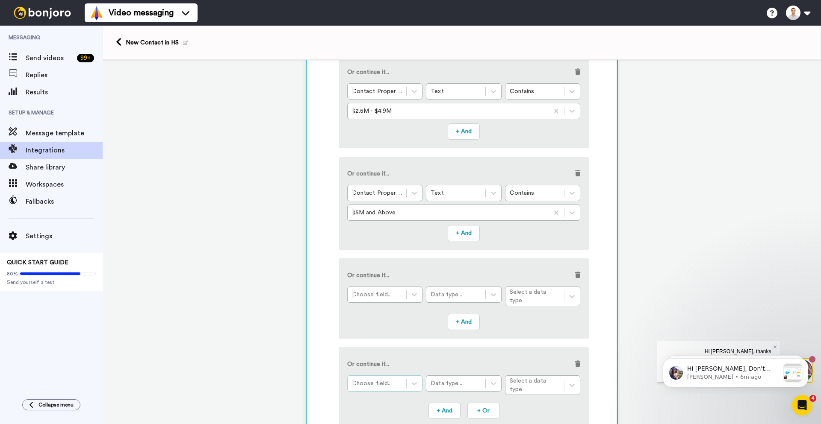
click at [366, 383] on div at bounding box center [377, 384] width 50 height 10
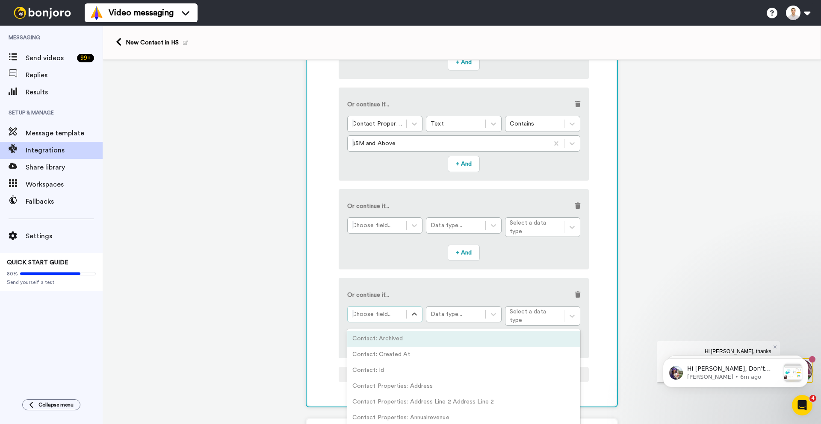
scroll to position [427, 0]
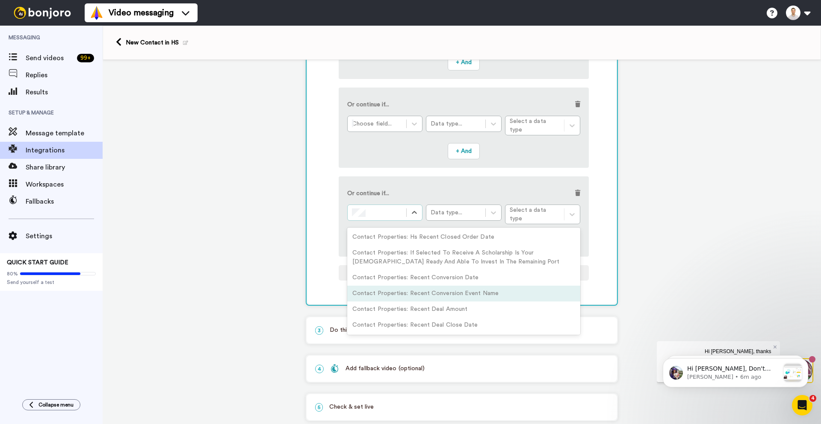
click at [422, 289] on div "Contact Properties: Recent Conversion Event Name" at bounding box center [463, 294] width 233 height 16
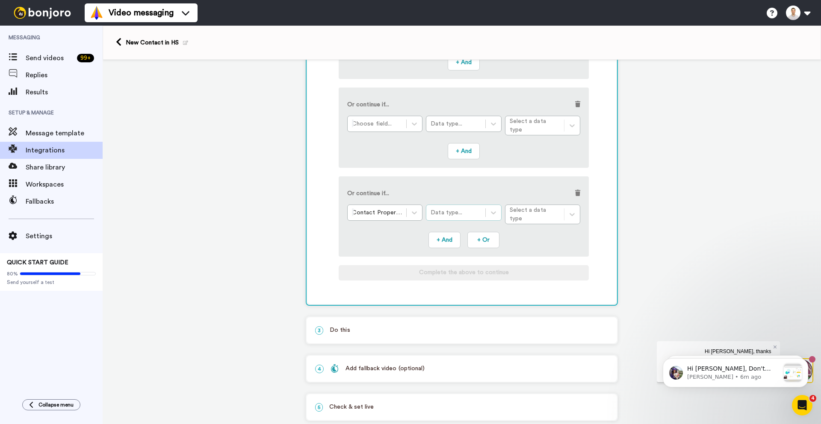
click at [468, 209] on div "Data type..." at bounding box center [455, 213] width 50 height 9
click at [454, 232] on div "Text" at bounding box center [463, 238] width 75 height 16
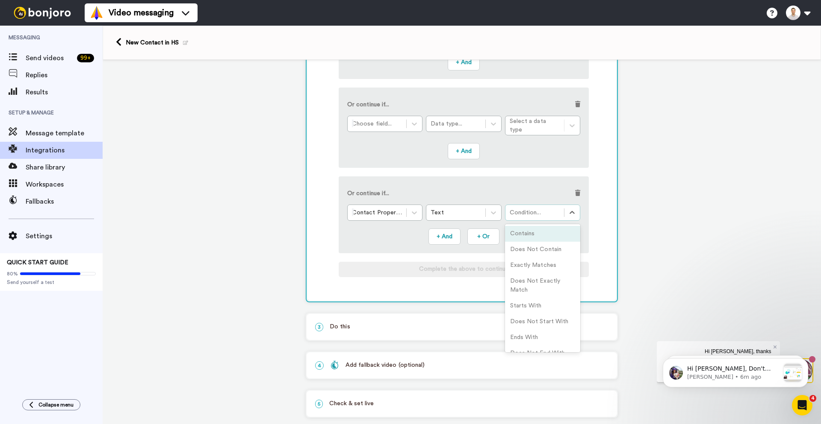
click at [519, 215] on div "Condition..." at bounding box center [542, 213] width 75 height 16
click at [524, 280] on div "Does Not Exactly Match" at bounding box center [542, 286] width 75 height 25
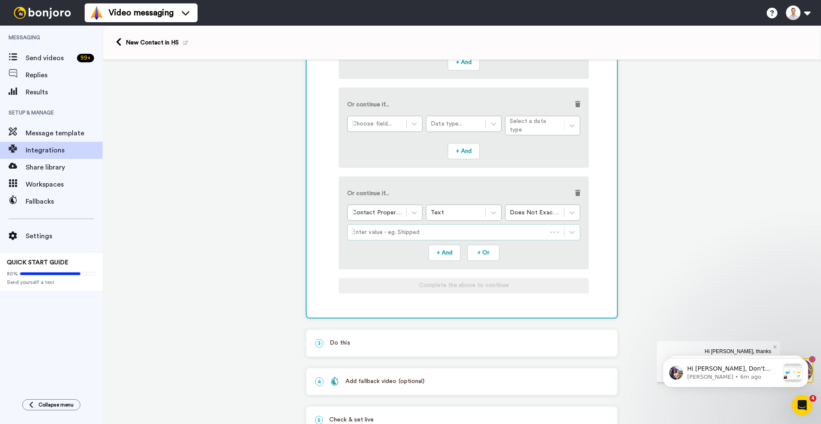
click at [394, 232] on div at bounding box center [447, 232] width 191 height 10
click at [394, 232] on div at bounding box center [456, 232] width 208 height 10
drag, startPoint x: 374, startPoint y: 229, endPoint x: 338, endPoint y: 229, distance: 35.9
click at [338, 229] on div "Or continue if... Contact Properties: Recent Conversion Event Name Text Does No…" at bounding box center [463, 223] width 250 height 93
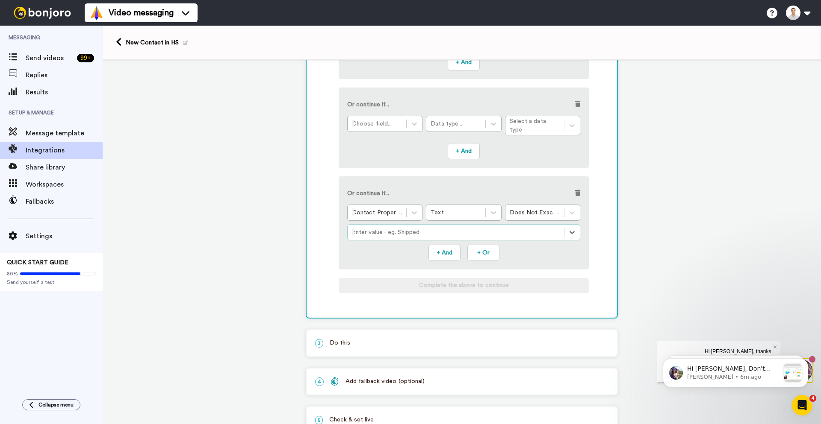
click at [356, 228] on div at bounding box center [456, 232] width 208 height 10
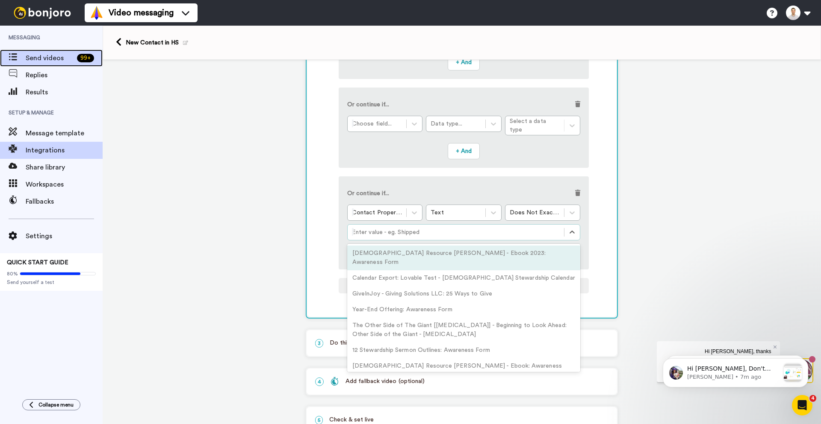
click at [38, 62] on span "Send videos" at bounding box center [50, 58] width 48 height 10
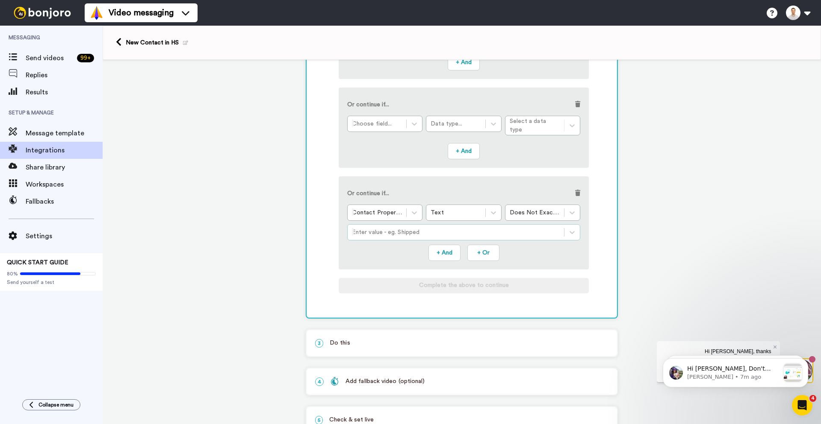
click at [480, 227] on div at bounding box center [456, 232] width 208 height 10
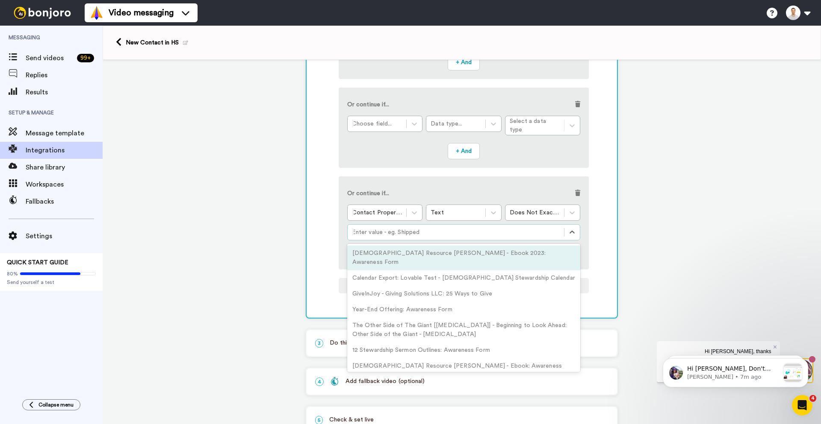
click at [414, 227] on div at bounding box center [456, 232] width 208 height 10
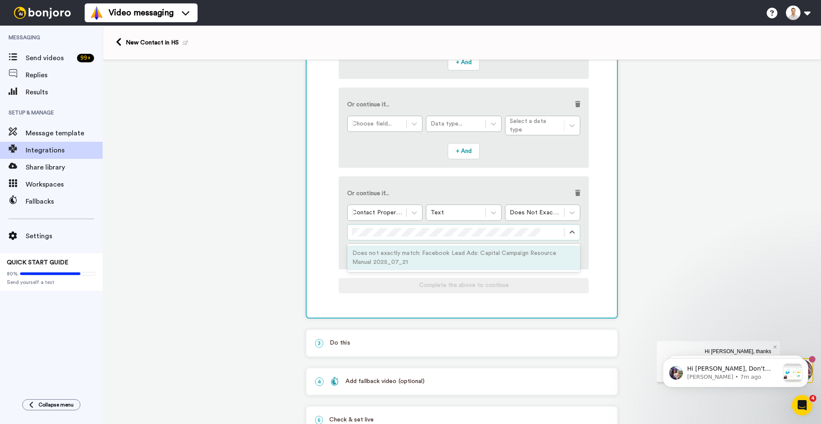
click at [396, 254] on div "Does not exactly match: Facebook Lead Ads: Capital Campaign Resource Manual 202…" at bounding box center [463, 258] width 233 height 25
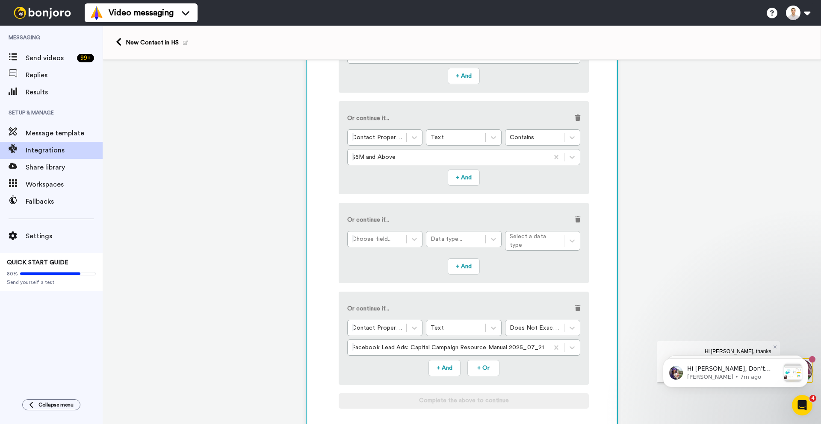
scroll to position [299, 0]
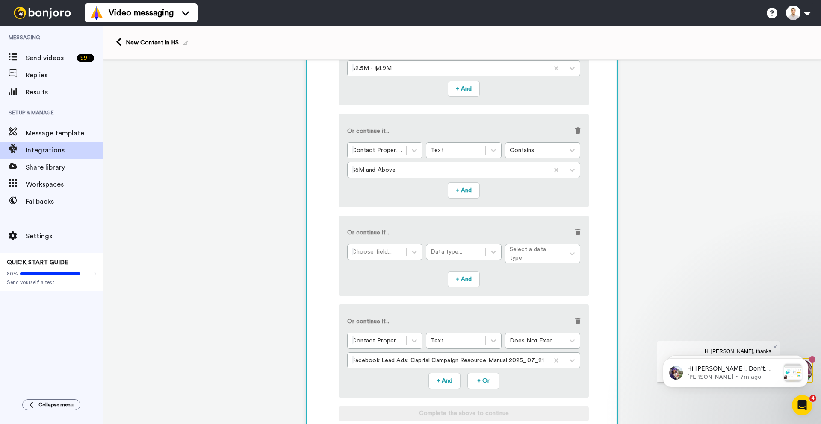
click at [575, 232] on span at bounding box center [577, 233] width 5 height 6
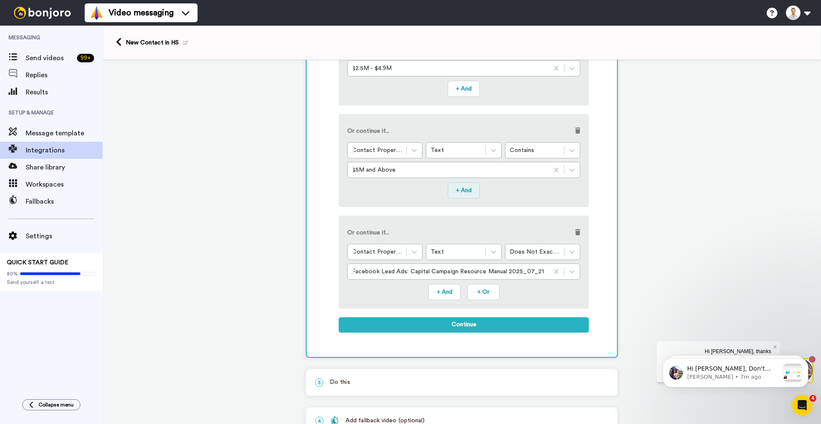
click at [464, 190] on button "+ And" at bounding box center [463, 190] width 32 height 16
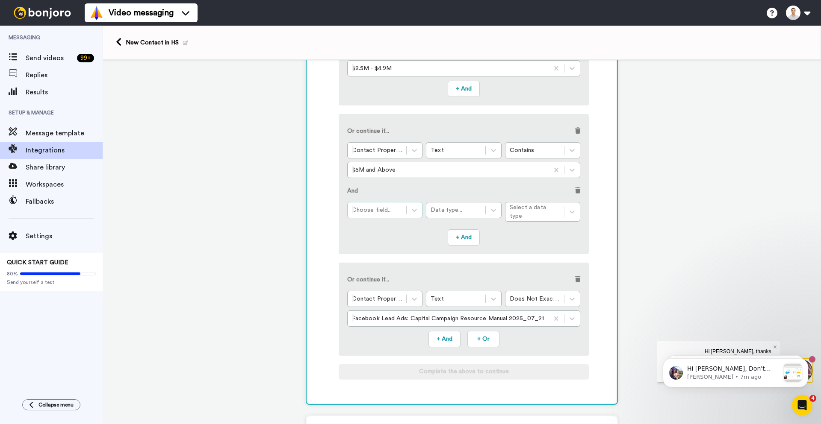
click at [395, 208] on div at bounding box center [377, 210] width 50 height 10
click at [387, 207] on div at bounding box center [377, 210] width 50 height 10
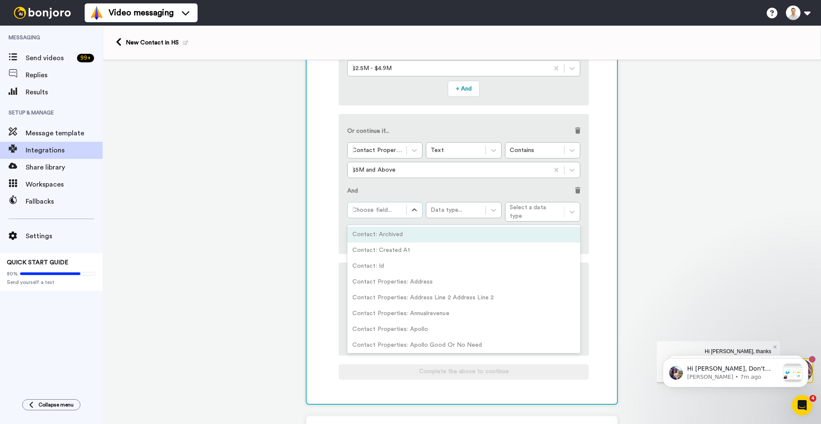
click at [369, 209] on div at bounding box center [377, 210] width 50 height 10
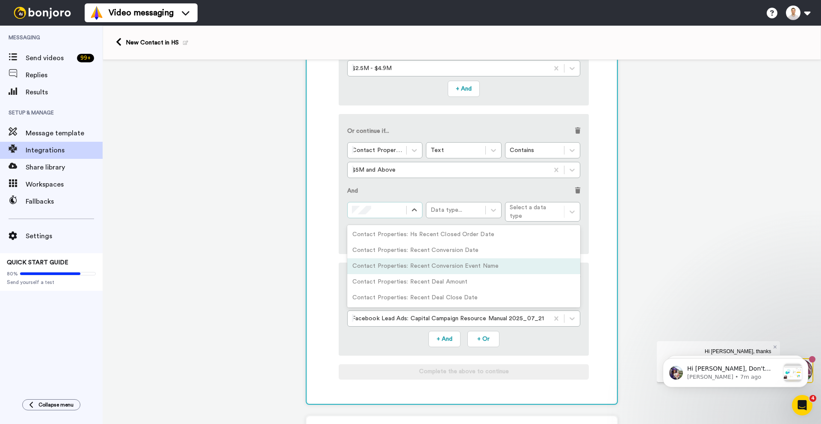
click at [425, 263] on div "Contact Properties: Recent Conversion Event Name" at bounding box center [463, 267] width 233 height 16
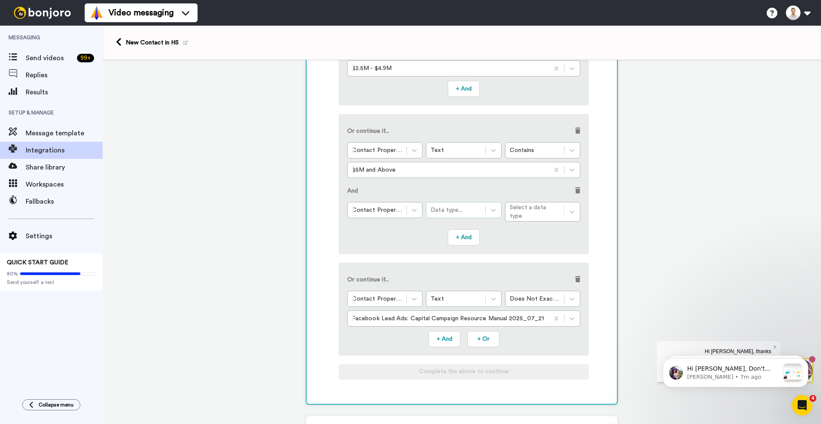
click at [470, 211] on div "Data type..." at bounding box center [455, 210] width 50 height 9
click at [465, 231] on div "Text" at bounding box center [463, 235] width 75 height 16
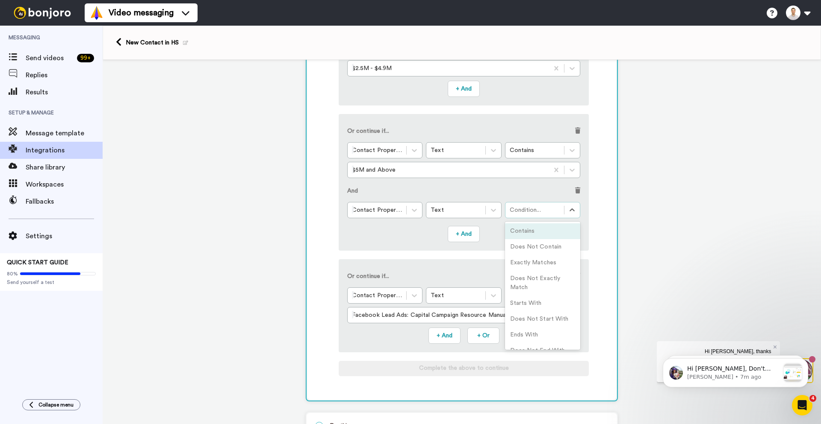
click at [521, 212] on div "Condition..." at bounding box center [534, 210] width 50 height 9
click at [524, 247] on div "Does Not Contain" at bounding box center [542, 247] width 75 height 16
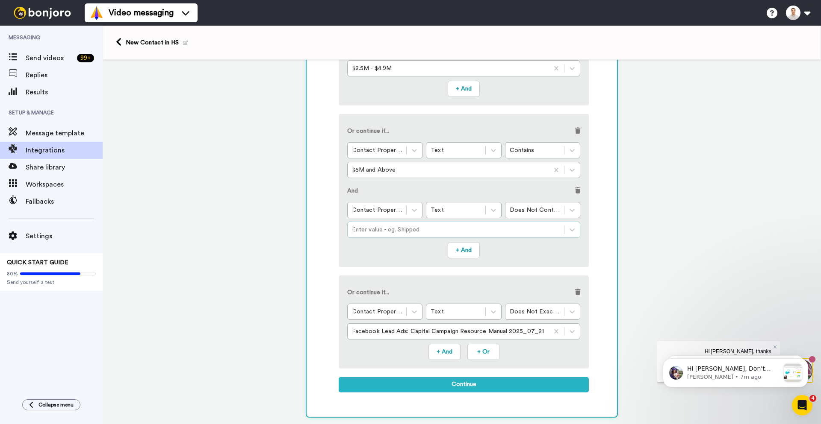
click at [450, 228] on div at bounding box center [456, 230] width 208 height 10
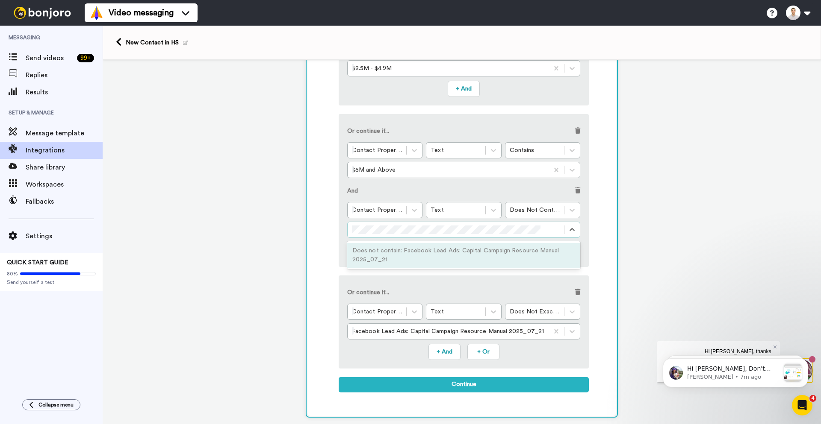
click at [373, 251] on div "Does not contain: Facebook Lead Ads: Capital Campaign Resource Manual 2025_07_21" at bounding box center [463, 255] width 233 height 25
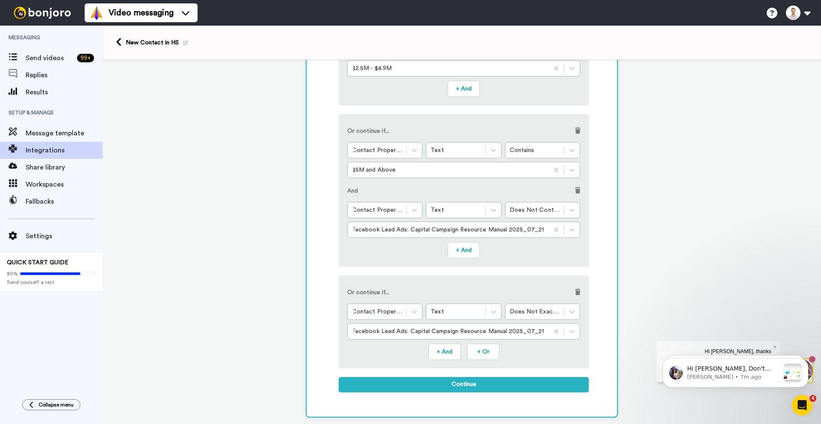
click at [575, 291] on span at bounding box center [577, 292] width 5 height 6
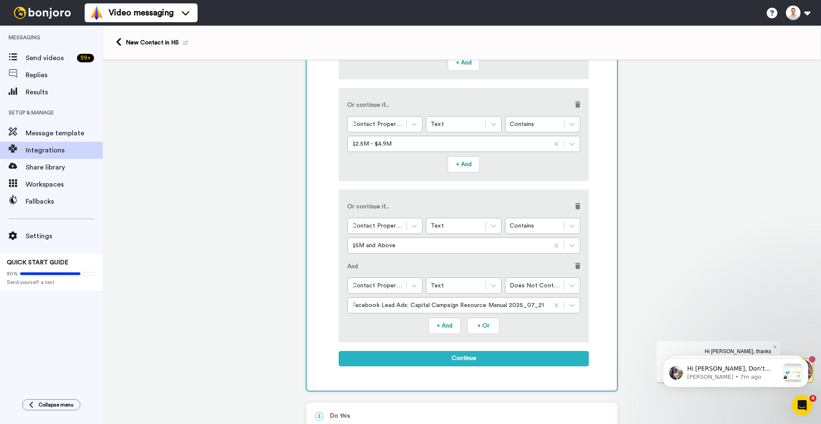
scroll to position [214, 0]
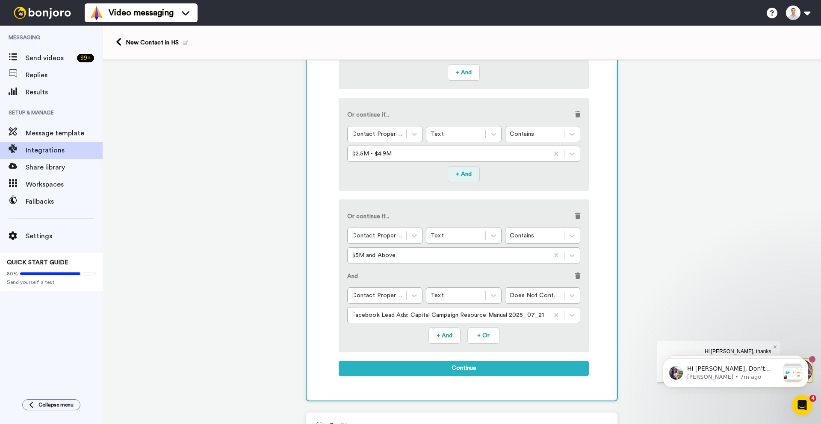
click at [465, 175] on button "+ And" at bounding box center [463, 174] width 32 height 16
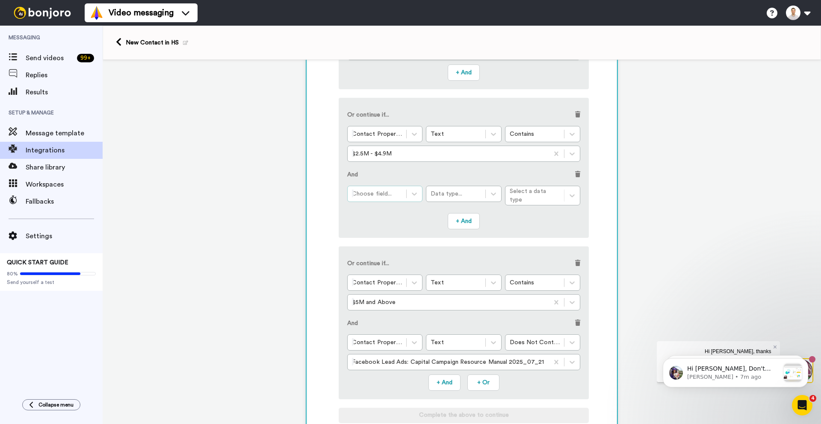
click at [385, 189] on div at bounding box center [377, 194] width 50 height 10
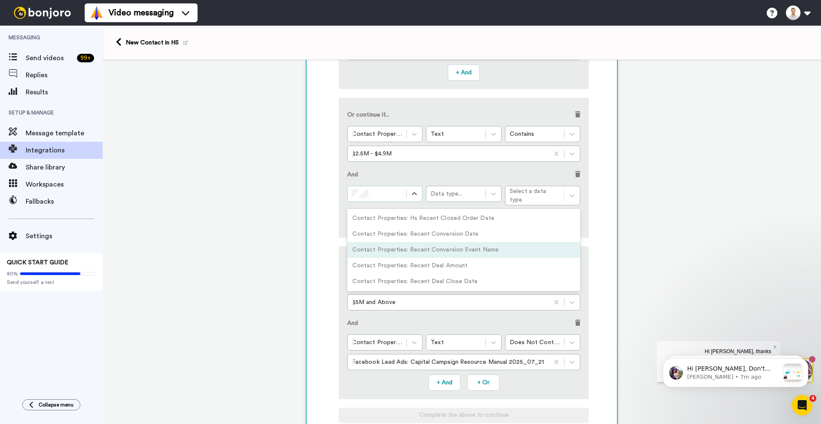
click at [416, 242] on div "Contact Properties: Recent Conversion Event Name" at bounding box center [463, 250] width 233 height 16
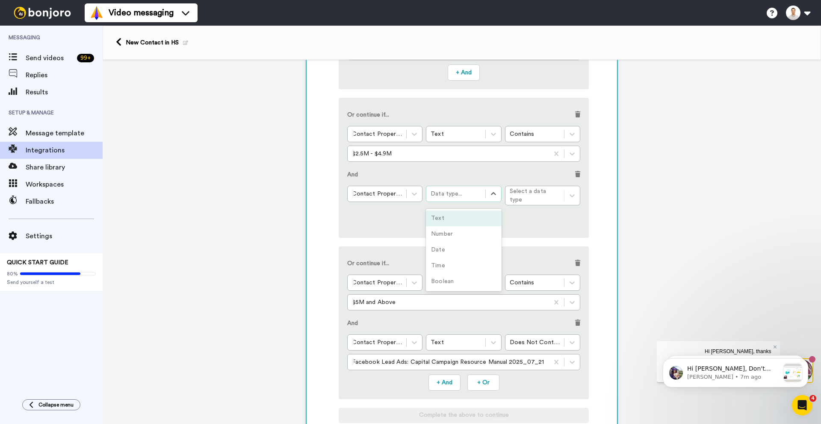
click at [468, 191] on div "Data type..." at bounding box center [455, 194] width 50 height 9
click at [459, 219] on div "Text" at bounding box center [463, 219] width 75 height 16
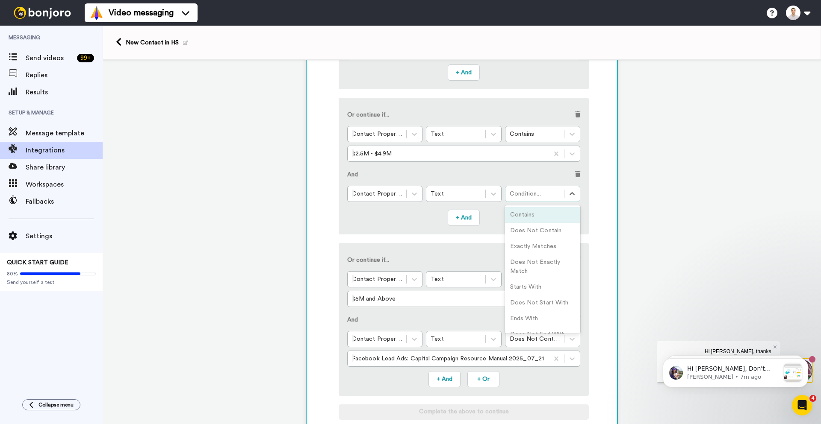
click at [533, 200] on div "Condition..." at bounding box center [542, 194] width 75 height 16
click at [530, 230] on div "Does Not Contain" at bounding box center [542, 231] width 75 height 16
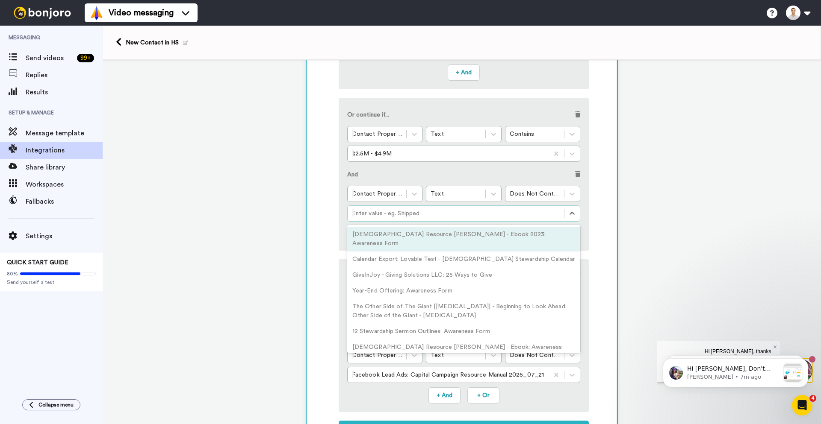
click at [418, 214] on div at bounding box center [456, 214] width 208 height 10
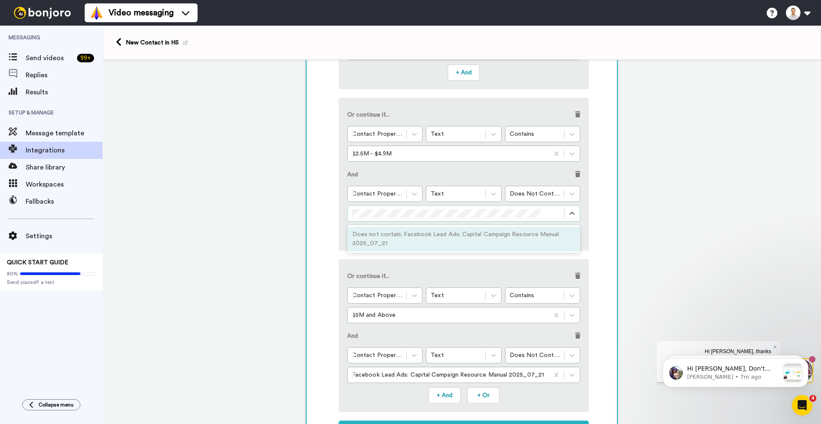
click at [414, 230] on div "Does not contain: Facebook Lead Ads: Capital Campaign Resource Manual 2025_07_21" at bounding box center [463, 239] width 233 height 25
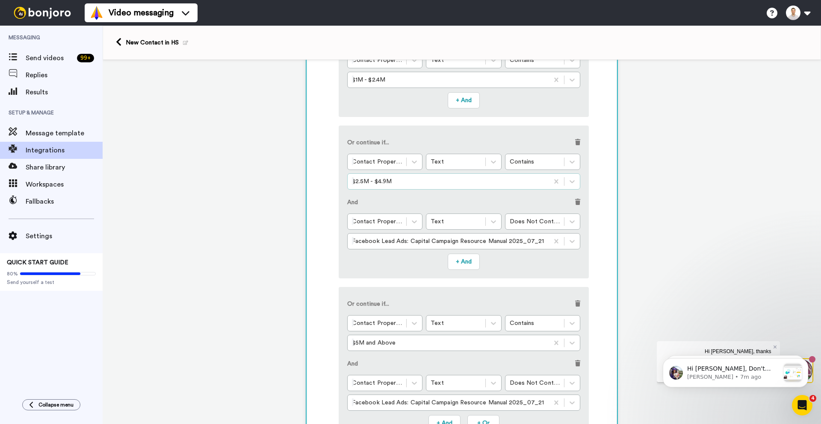
scroll to position [171, 0]
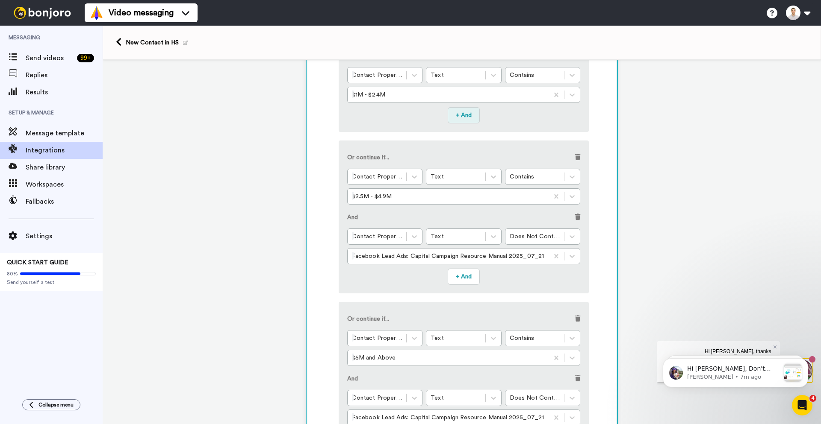
click at [462, 116] on button "+ And" at bounding box center [463, 115] width 32 height 16
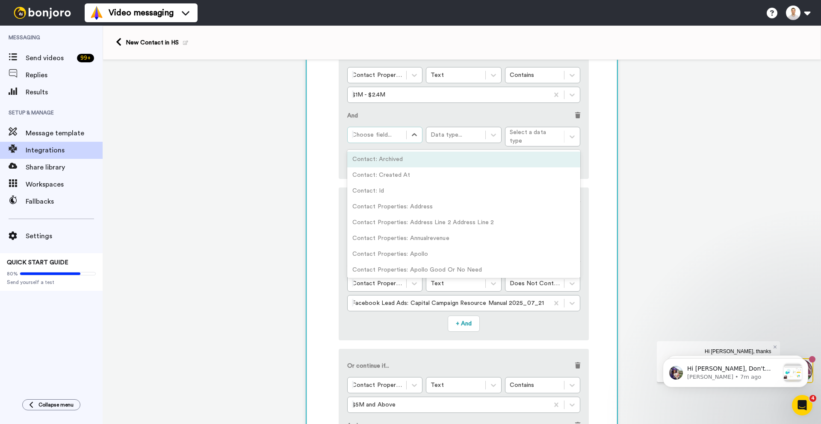
click at [376, 138] on div at bounding box center [377, 135] width 50 height 10
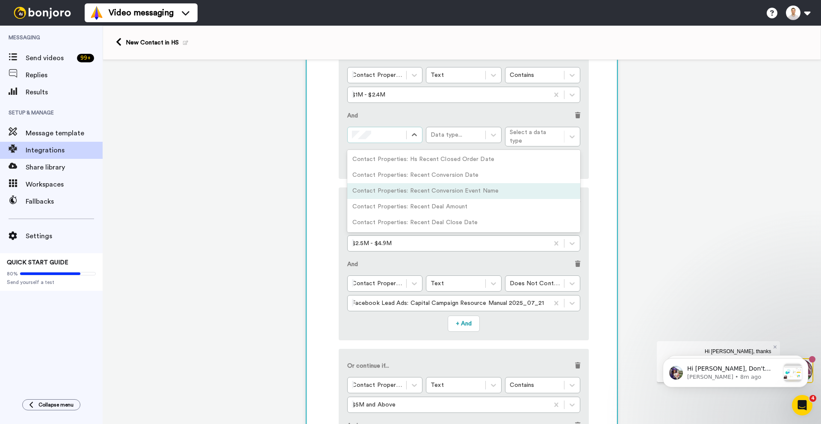
click at [402, 185] on div "Contact Properties: Recent Conversion Event Name" at bounding box center [463, 191] width 233 height 16
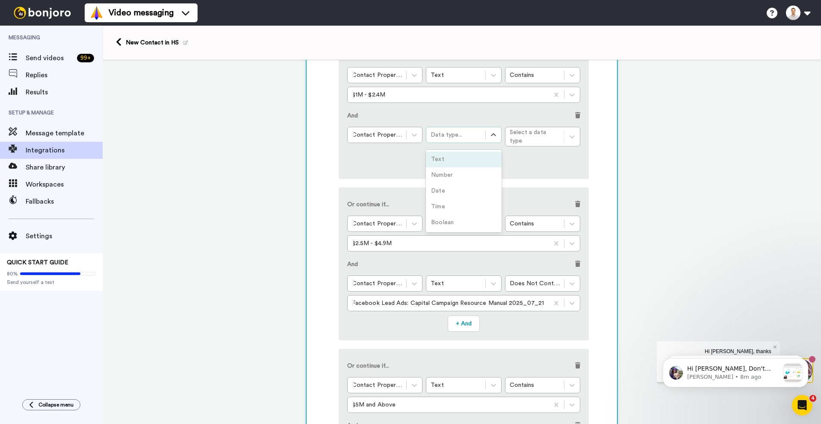
click at [451, 135] on div "Data type..." at bounding box center [455, 135] width 50 height 9
click at [444, 157] on div "Text" at bounding box center [463, 160] width 75 height 16
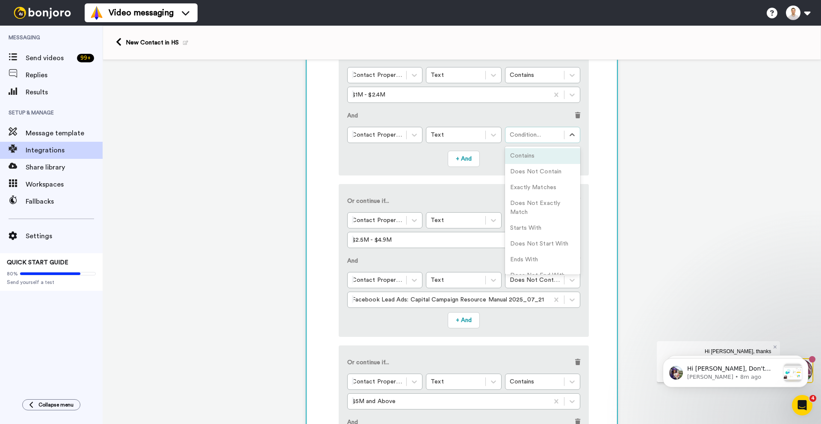
click at [512, 133] on div "Condition..." at bounding box center [534, 135] width 50 height 9
click at [526, 172] on div "Does Not Contain" at bounding box center [542, 172] width 75 height 16
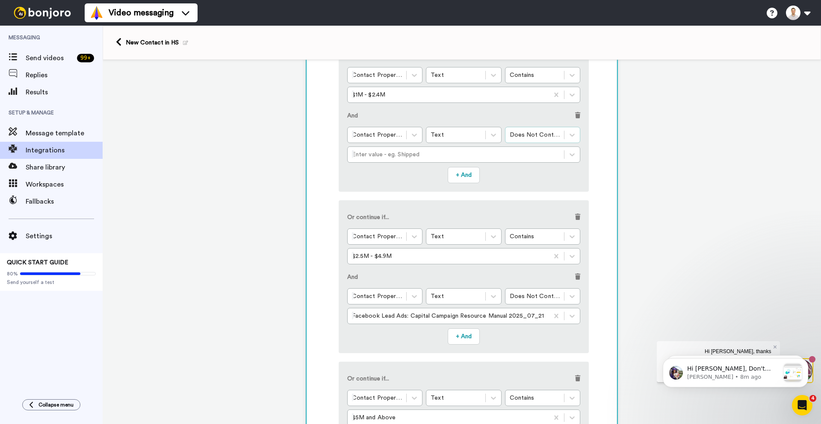
click at [534, 140] on div "Does Not Contain" at bounding box center [534, 135] width 59 height 10
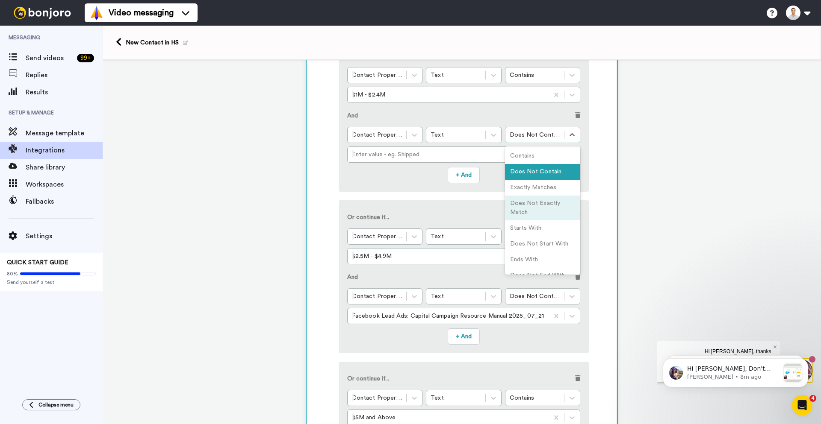
click at [533, 207] on div "Does Not Exactly Match" at bounding box center [542, 208] width 75 height 25
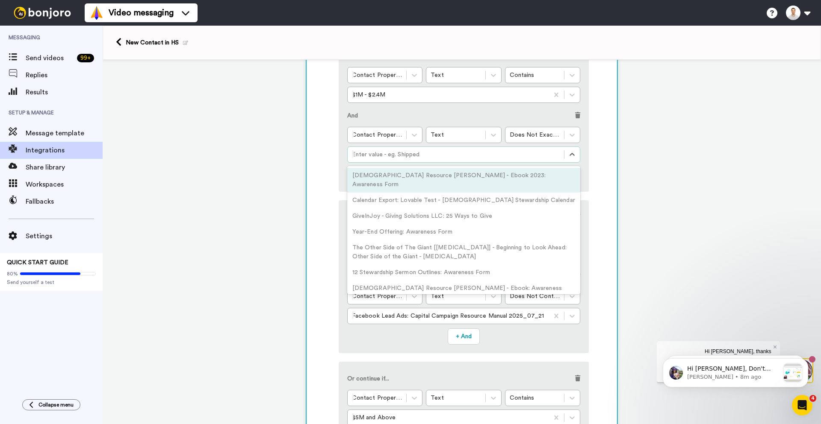
click at [407, 155] on div at bounding box center [456, 155] width 208 height 10
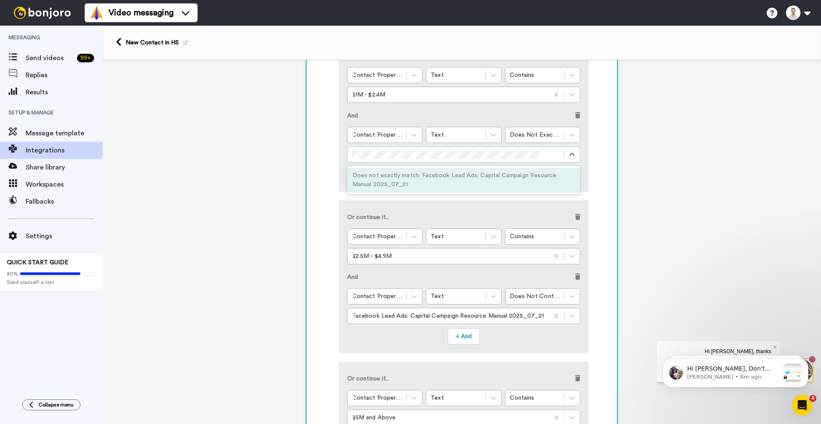
click at [376, 184] on div "Does not exactly match: Facebook Lead Ads: Capital Campaign Resource Manual 202…" at bounding box center [463, 180] width 233 height 25
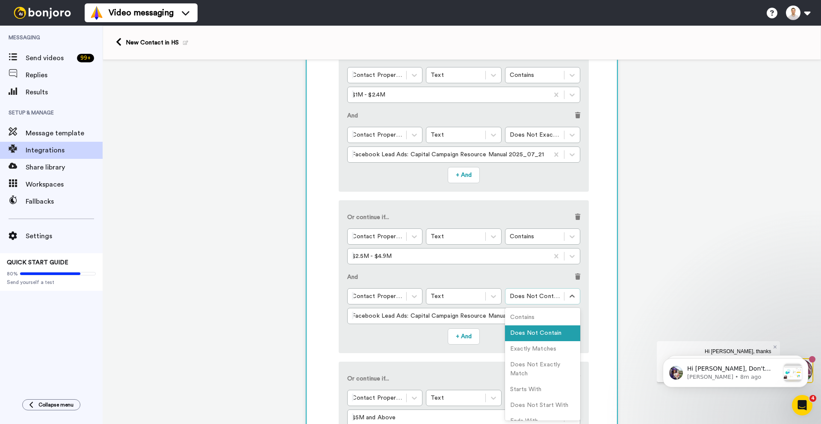
click at [535, 304] on div "Does Not Contain" at bounding box center [542, 296] width 75 height 16
click at [548, 363] on div "Does Not Exactly Match" at bounding box center [542, 369] width 75 height 25
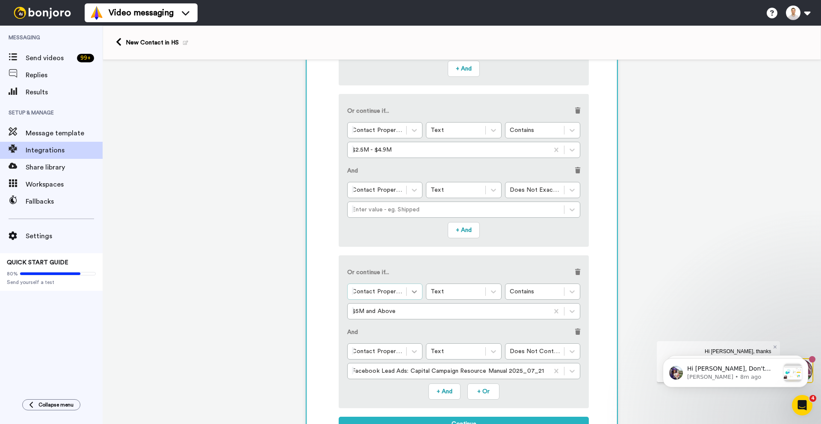
scroll to position [299, 0]
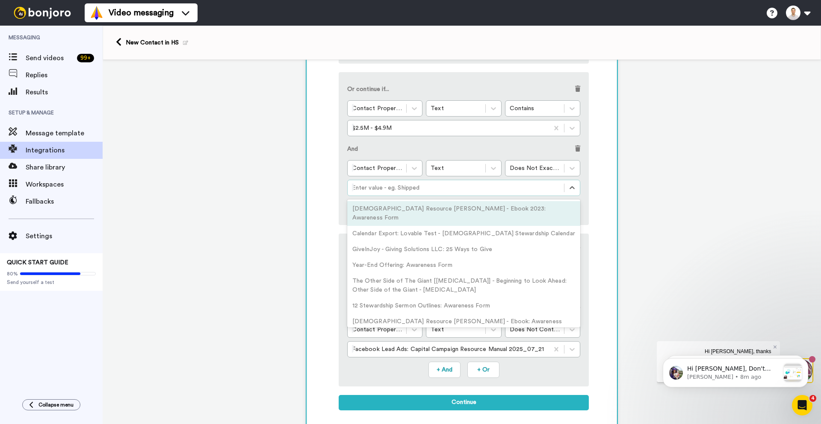
click at [400, 187] on div at bounding box center [456, 188] width 208 height 10
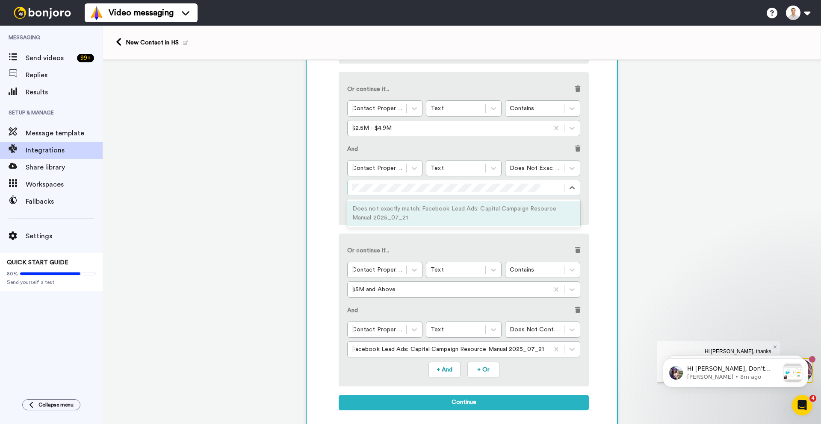
click at [373, 212] on div "Does not exactly match: Facebook Lead Ads: Capital Campaign Resource Manual 202…" at bounding box center [463, 213] width 233 height 25
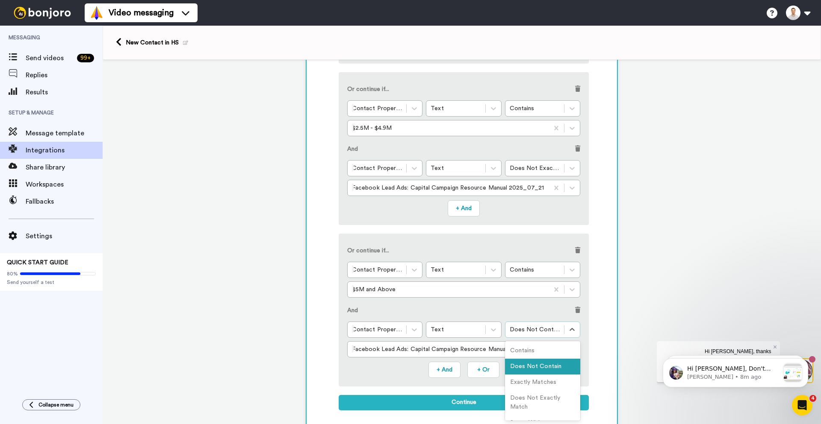
click at [531, 329] on div "Does Not Contain" at bounding box center [534, 330] width 50 height 9
click at [530, 402] on div "Does Not Exactly Match" at bounding box center [542, 403] width 75 height 25
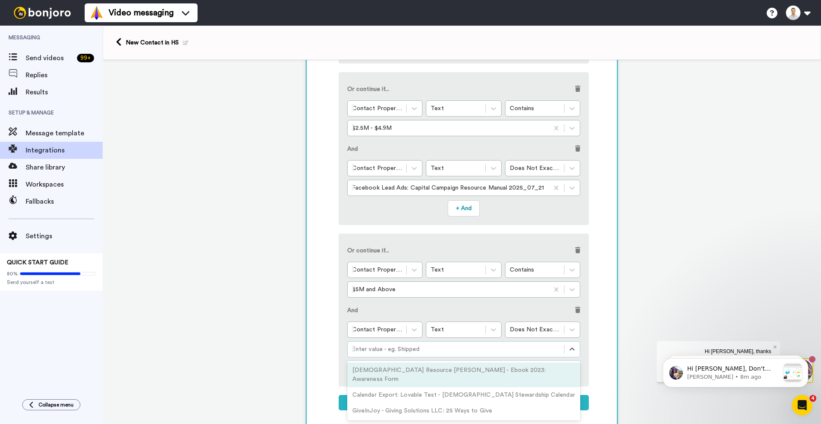
click at [428, 347] on div at bounding box center [456, 349] width 208 height 10
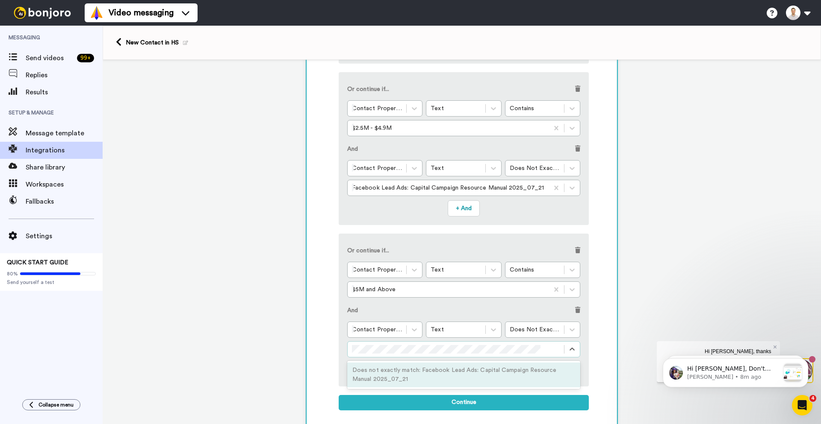
click at [424, 377] on div "Does not exactly match: Facebook Lead Ads: Capital Campaign Resource Manual 202…" at bounding box center [463, 375] width 233 height 25
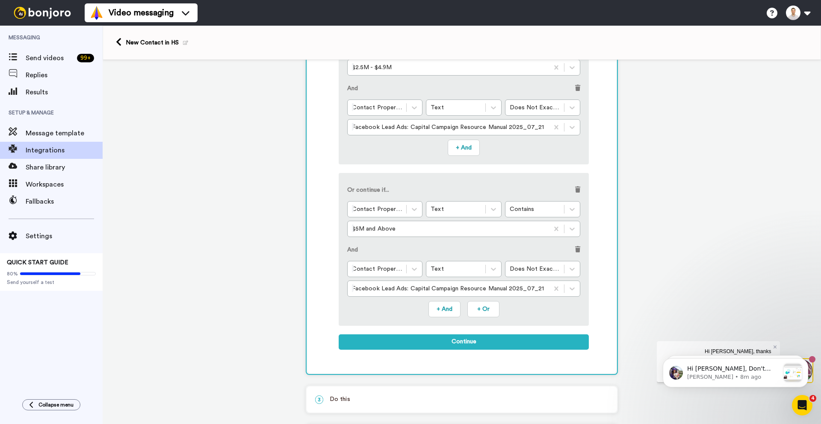
scroll to position [385, 0]
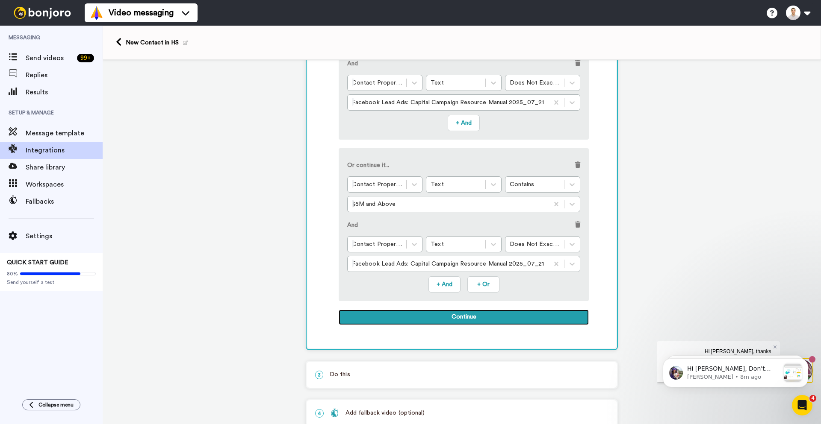
click at [411, 322] on button "Continue" at bounding box center [463, 317] width 250 height 15
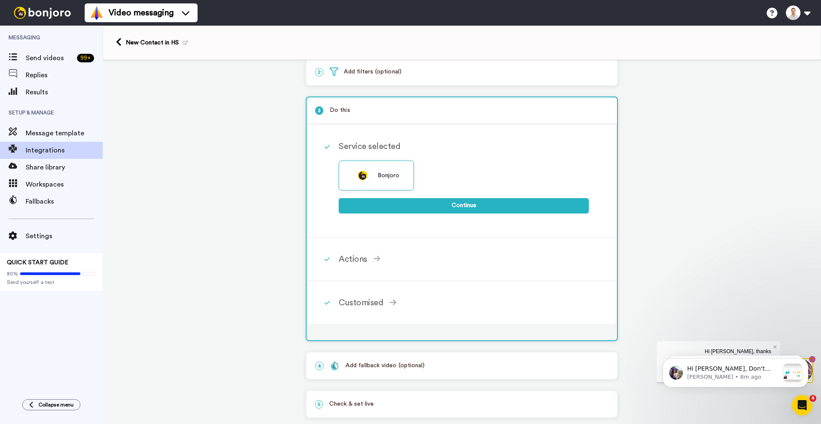
scroll to position [51, 0]
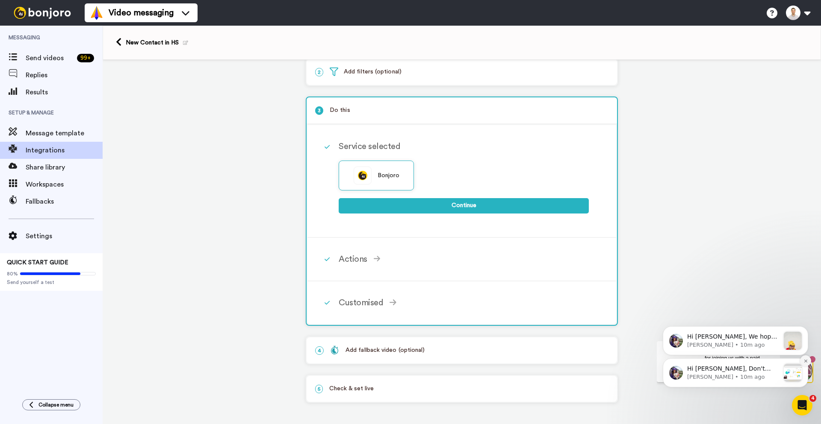
click at [806, 363] on icon "Dismiss notification" at bounding box center [805, 361] width 5 height 5
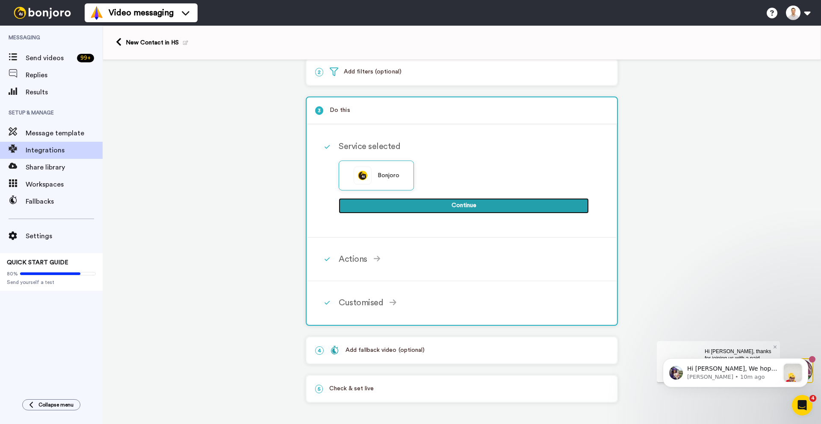
click at [400, 208] on button "Continue" at bounding box center [463, 205] width 250 height 15
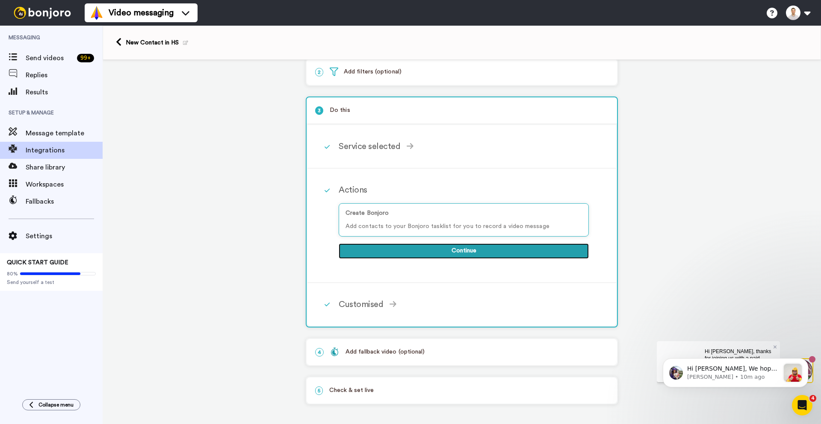
click at [393, 255] on button "Continue" at bounding box center [463, 251] width 250 height 15
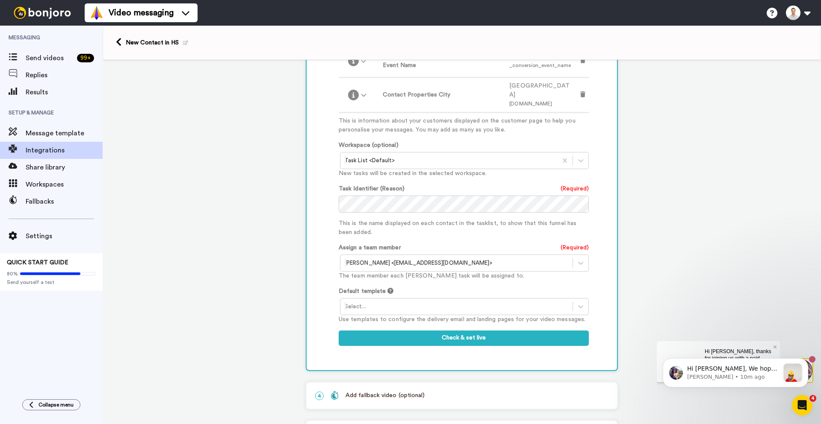
scroll to position [393, 0]
click at [383, 301] on div at bounding box center [456, 306] width 224 height 10
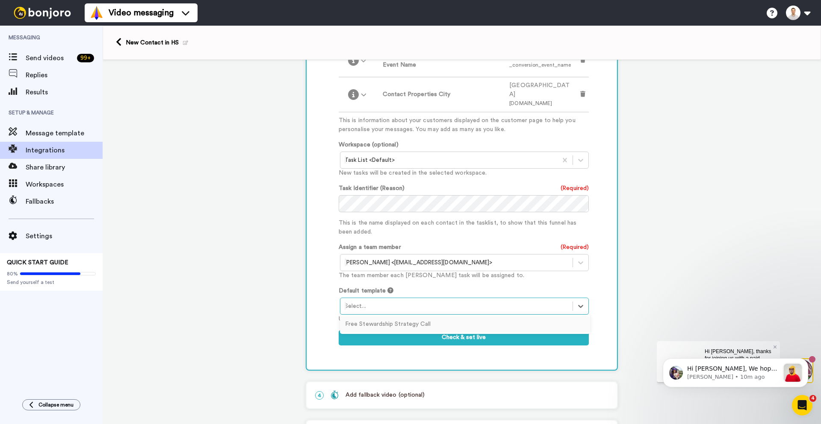
click at [378, 319] on div "Free Stewardship Strategy Call" at bounding box center [465, 325] width 250 height 16
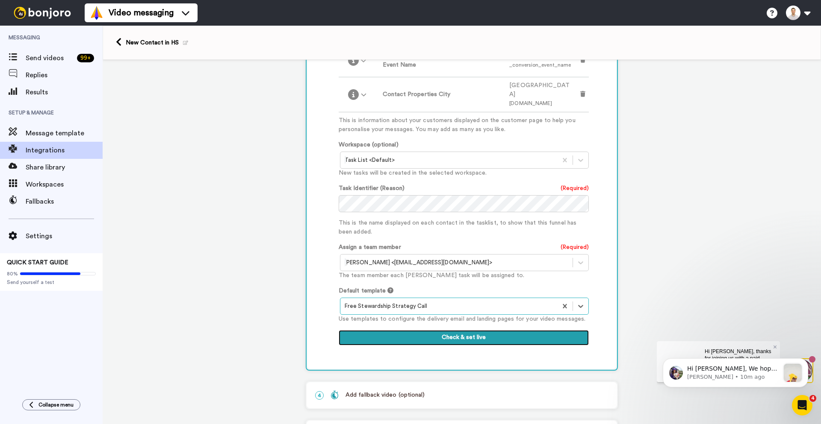
click at [392, 330] on button "Check & set live" at bounding box center [463, 337] width 250 height 15
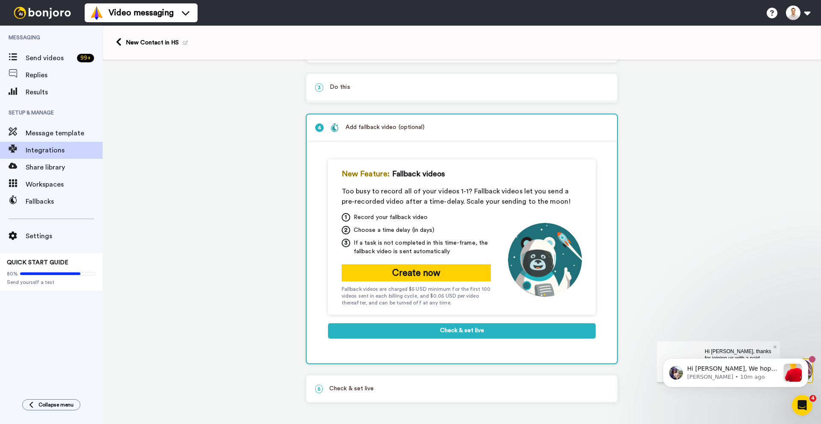
scroll to position [74, 0]
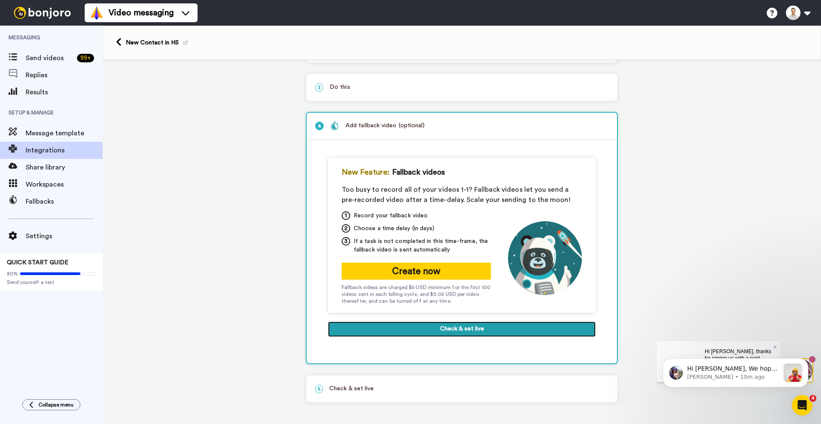
click at [394, 336] on button "Check & set live" at bounding box center [462, 329] width 268 height 15
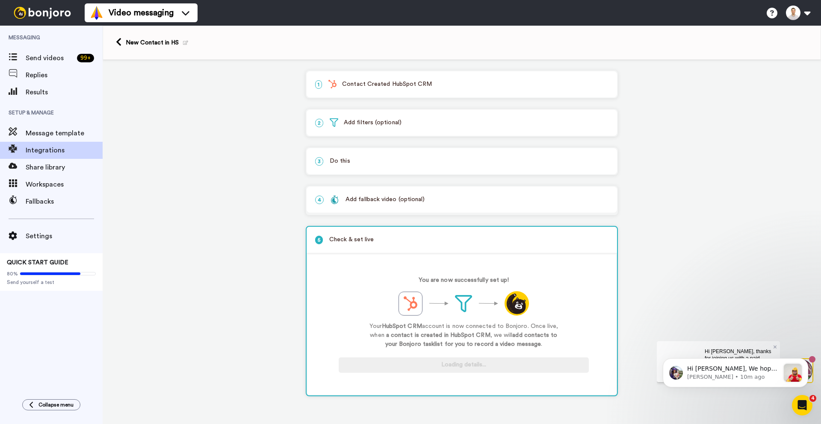
scroll to position [0, 0]
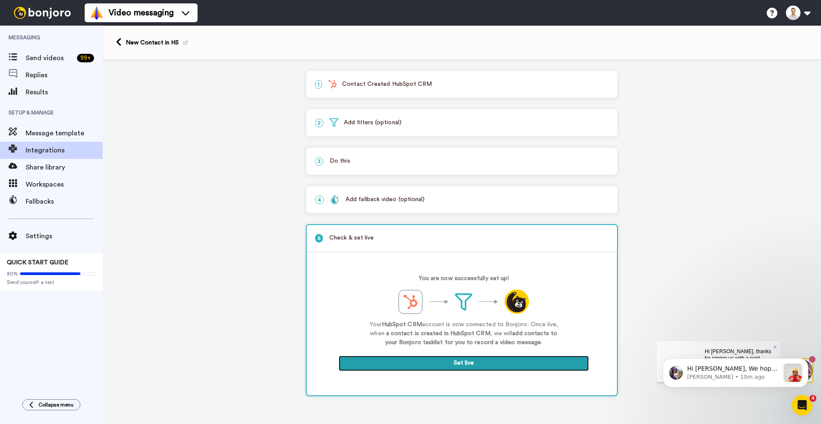
click at [439, 364] on button "Set live" at bounding box center [463, 363] width 250 height 15
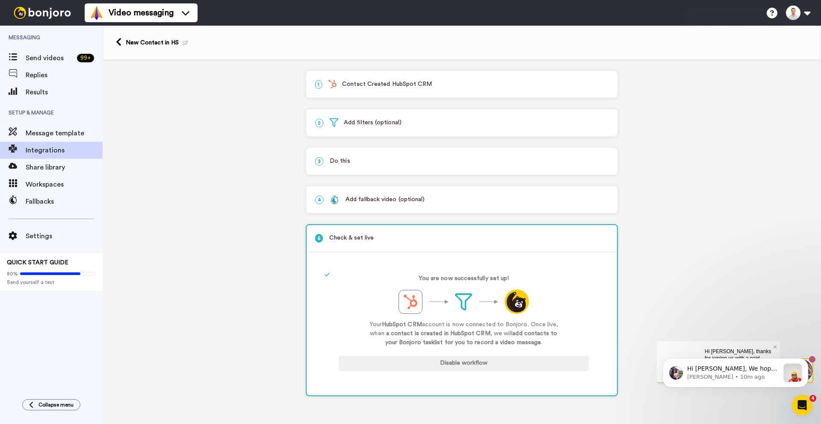
click at [261, 142] on div "1 Contact Created HubSpot CRM Service selected ActiveCampaign AWeber Bonjoro Co…" at bounding box center [462, 239] width 718 height 358
click at [120, 40] on icon at bounding box center [119, 42] width 6 height 9
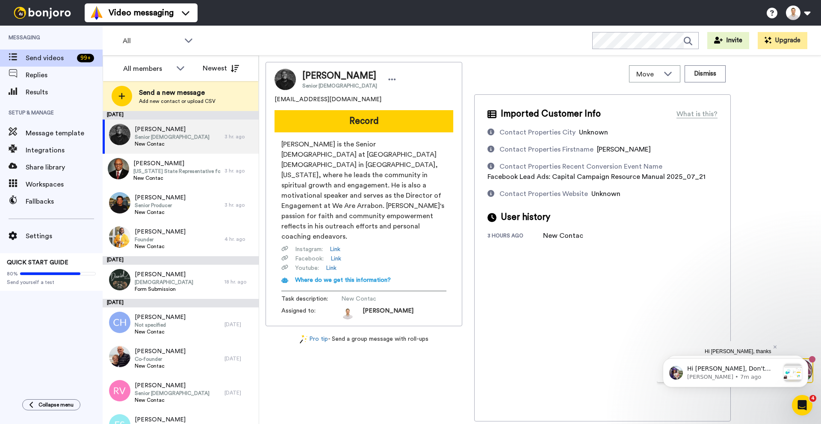
click at [659, 163] on div "Contact Properties Recent Conversion Event Name" at bounding box center [576, 167] width 178 height 10
drag, startPoint x: 487, startPoint y: 177, endPoint x: 696, endPoint y: 180, distance: 209.0
click at [696, 180] on div "Imported Customer Info What is this? Contact Properties City Unknown Contact Pr…" at bounding box center [602, 257] width 256 height 327
click at [696, 176] on span "Facebook Lead Ads: Capital Campaign Resource Manual 2025_07_21" at bounding box center [596, 177] width 218 height 7
drag, startPoint x: 487, startPoint y: 176, endPoint x: 697, endPoint y: 179, distance: 210.3
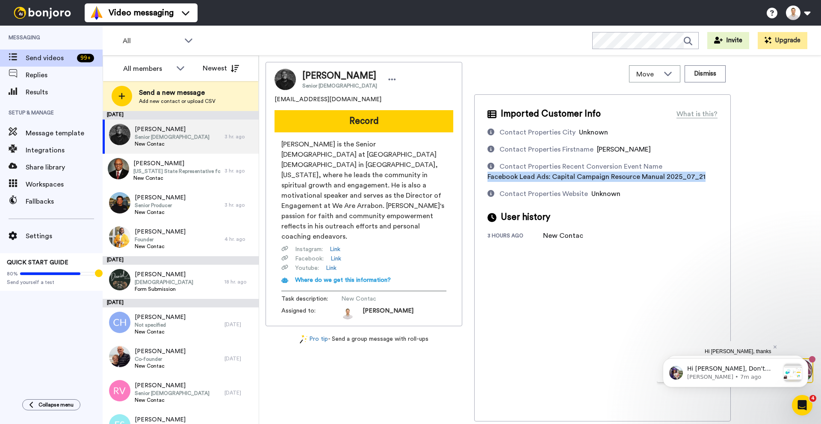
click at [697, 179] on span "Facebook Lead Ads: Capital Campaign Resource Manual 2025_07_21" at bounding box center [596, 177] width 218 height 7
copy span "Facebook Lead Ads: Capital Campaign Resource Manual 2025_07_21"
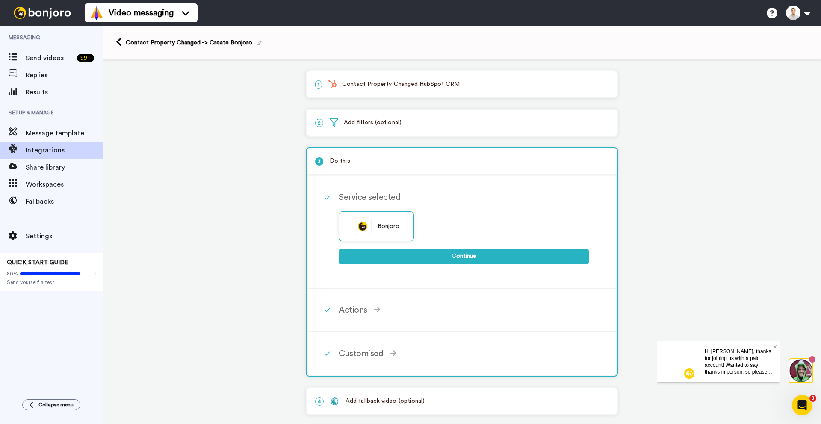
click at [369, 127] on p "2 Add filters (optional)" at bounding box center [461, 122] width 293 height 9
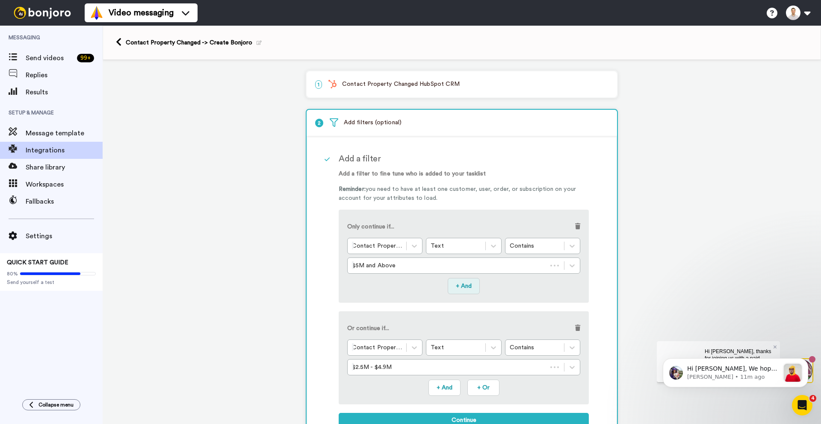
click at [463, 290] on button "+ And" at bounding box center [463, 286] width 32 height 16
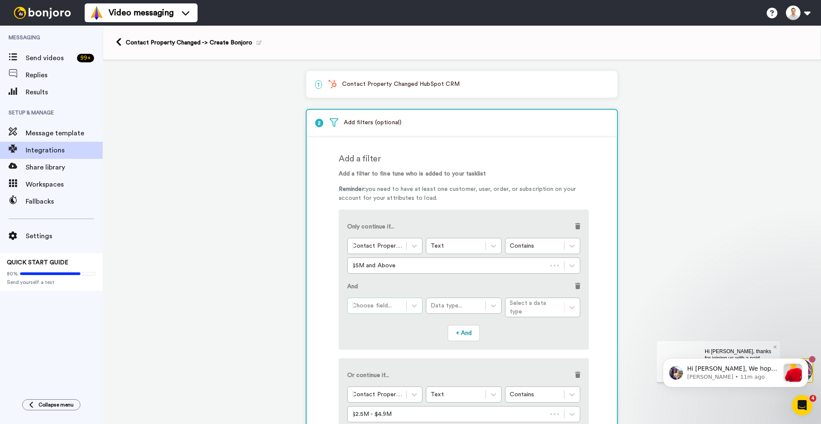
click at [378, 304] on div at bounding box center [377, 306] width 50 height 10
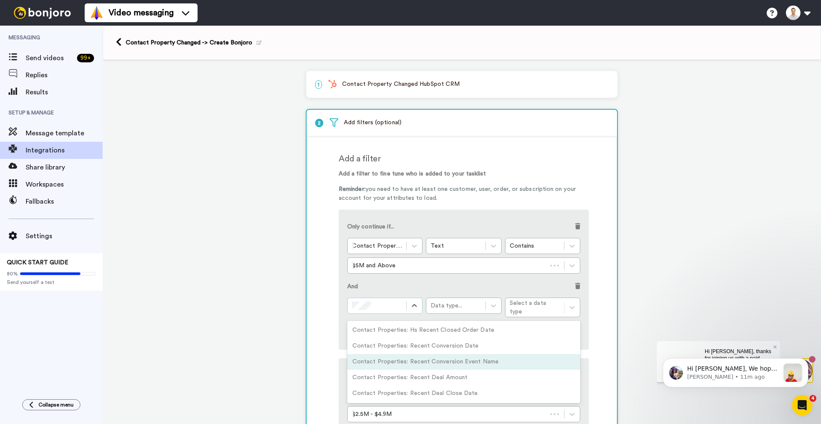
click at [377, 358] on div "Contact Properties: Recent Conversion Event Name" at bounding box center [463, 362] width 233 height 16
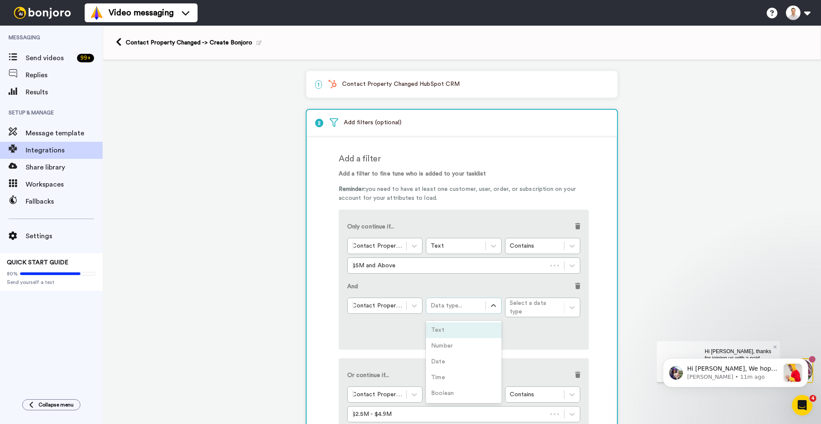
click at [462, 307] on div "Data type..." at bounding box center [455, 306] width 50 height 9
click at [455, 327] on div "Text" at bounding box center [463, 331] width 75 height 16
click at [523, 307] on div "Condition..." at bounding box center [534, 306] width 50 height 9
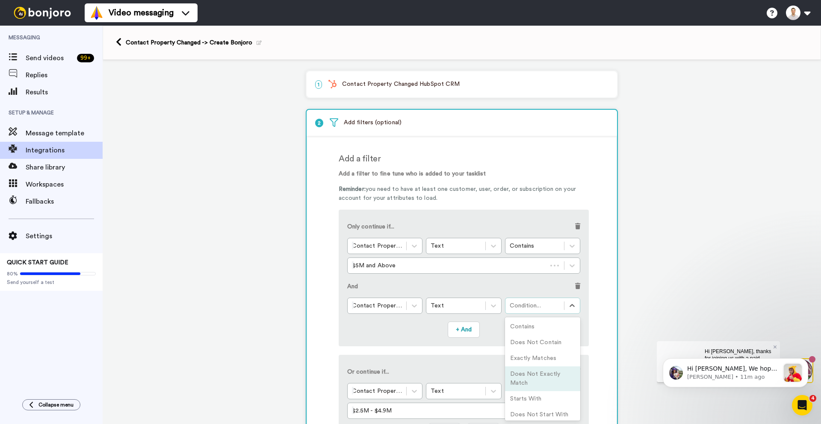
click at [532, 375] on div "Does Not Exactly Match" at bounding box center [542, 379] width 75 height 25
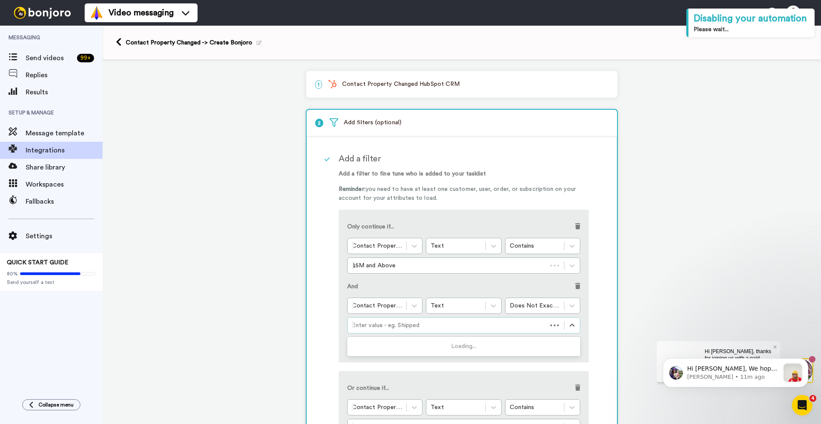
click at [421, 327] on div at bounding box center [447, 326] width 191 height 10
click at [399, 327] on div at bounding box center [447, 326] width 191 height 10
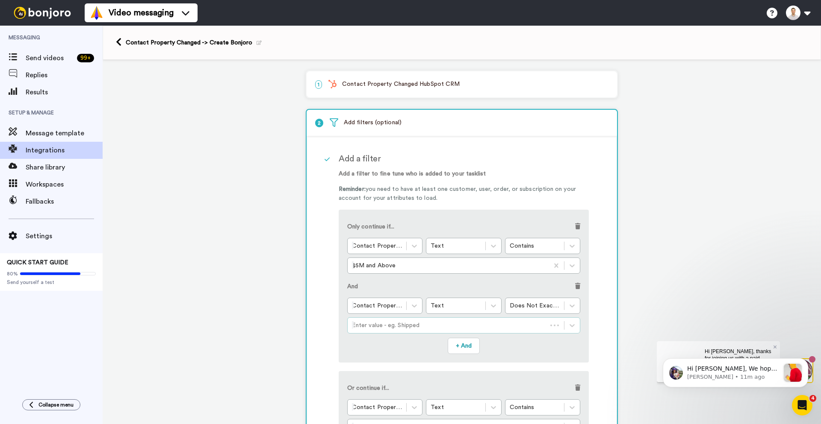
click at [393, 327] on div at bounding box center [447, 326] width 191 height 10
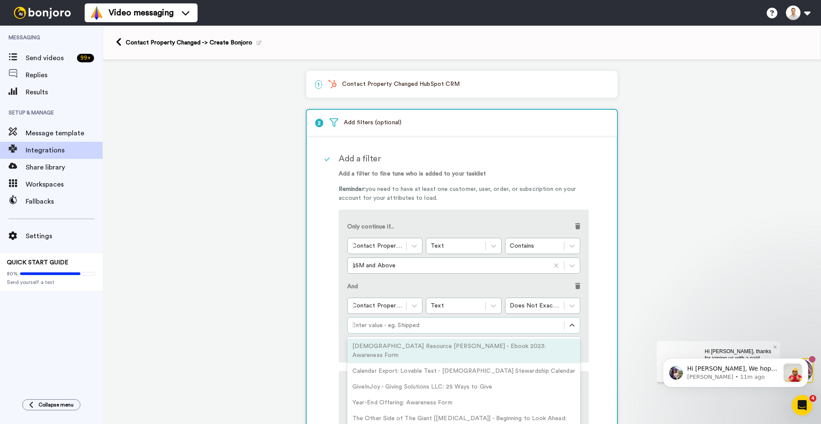
click at [370, 325] on div at bounding box center [456, 326] width 208 height 10
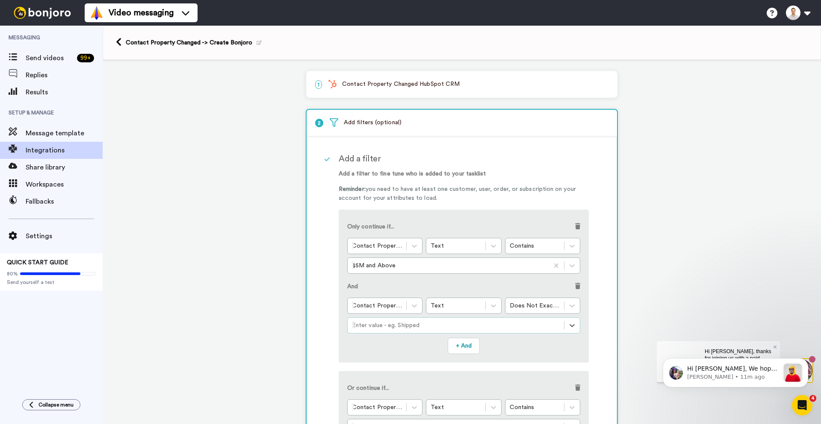
click at [370, 325] on div at bounding box center [456, 326] width 208 height 10
click at [396, 356] on div "Does not exactly match: Facebook Lead Ads: Capital Campaign Resource Manual 202…" at bounding box center [463, 351] width 233 height 25
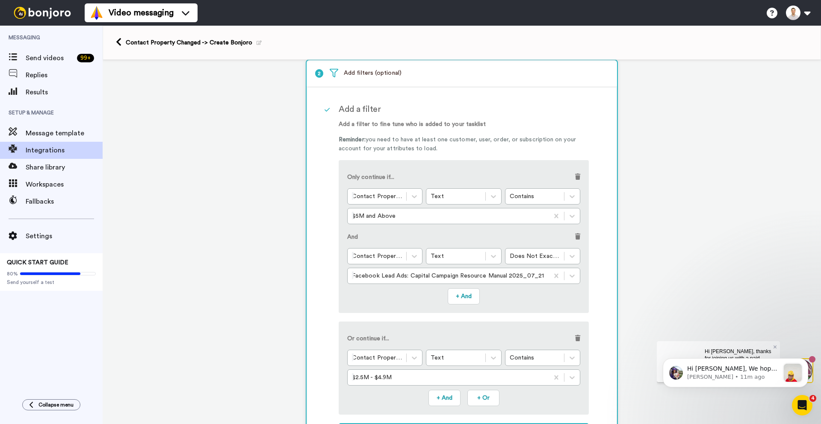
scroll to position [128, 0]
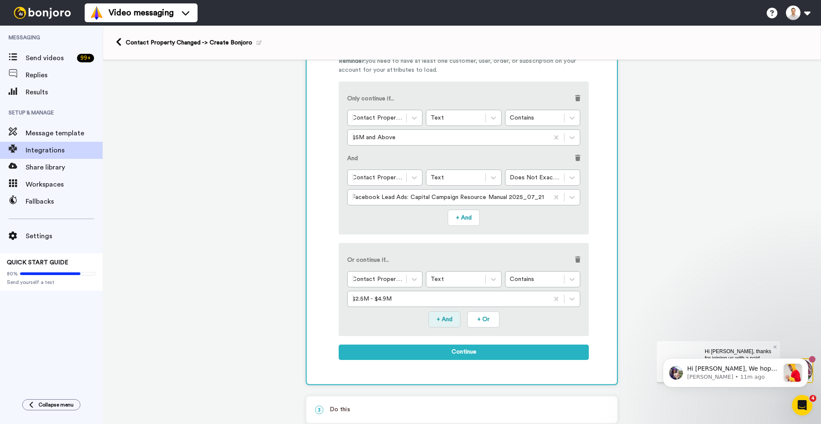
click at [445, 323] on button "+ And" at bounding box center [444, 320] width 32 height 16
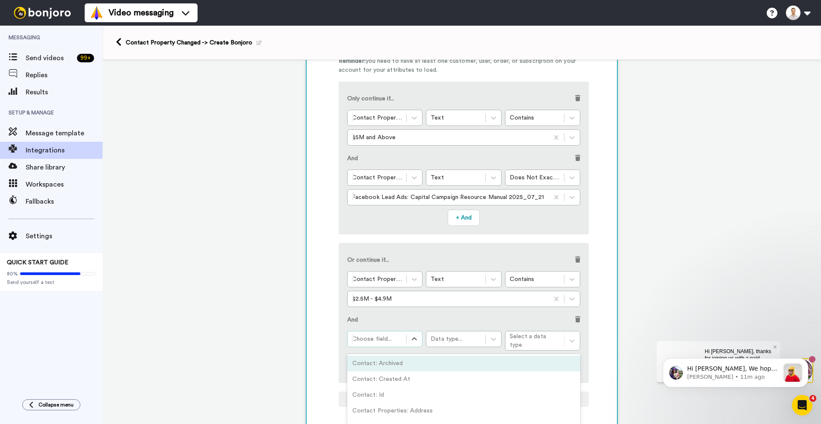
click at [394, 338] on div at bounding box center [377, 339] width 50 height 10
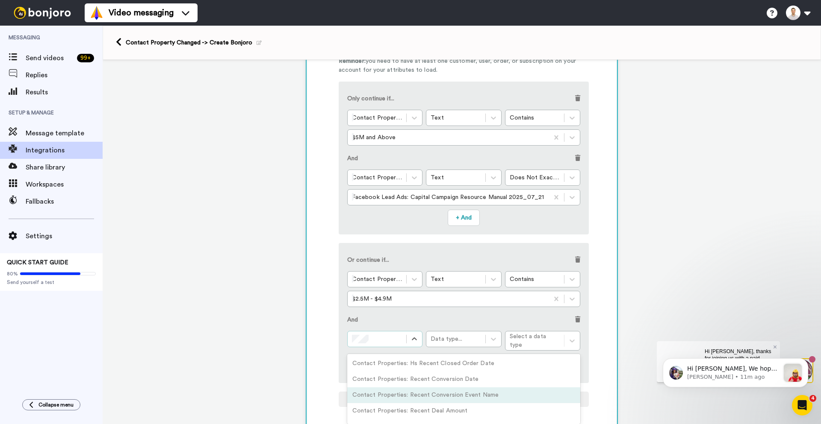
click at [408, 392] on div "Contact Properties: Recent Conversion Event Name" at bounding box center [463, 396] width 233 height 16
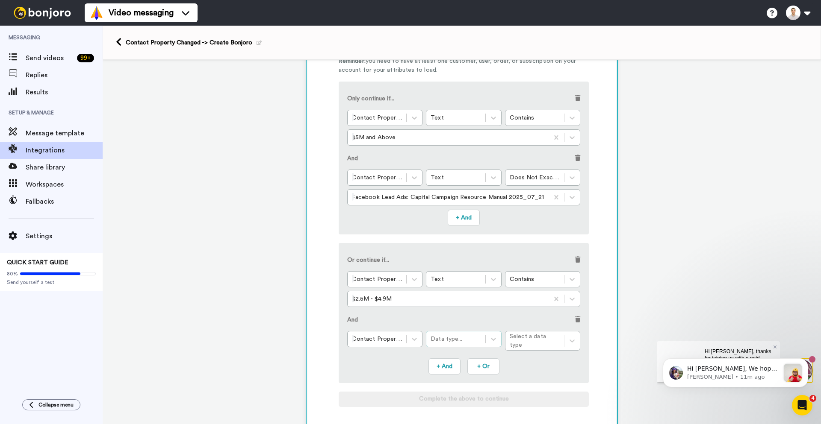
click at [456, 337] on div "Data type..." at bounding box center [455, 339] width 50 height 9
click at [456, 360] on div "Text" at bounding box center [463, 364] width 75 height 16
click at [518, 342] on div "Condition..." at bounding box center [534, 339] width 50 height 9
click at [524, 408] on div "Does Not Exactly Match" at bounding box center [542, 412] width 75 height 25
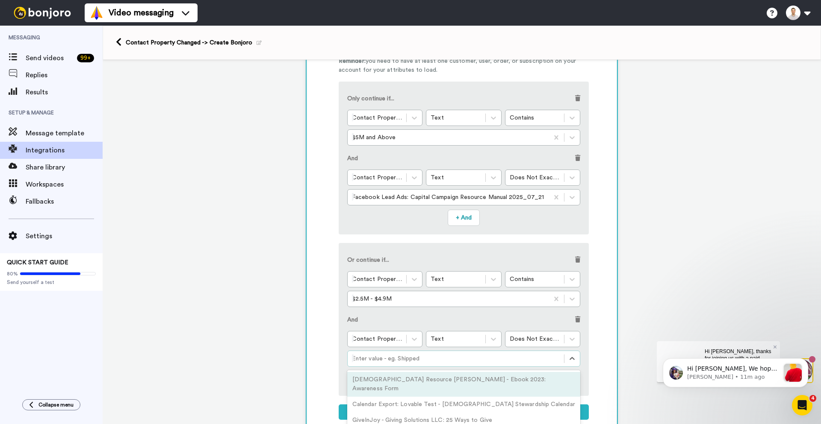
click at [415, 354] on div at bounding box center [456, 359] width 208 height 10
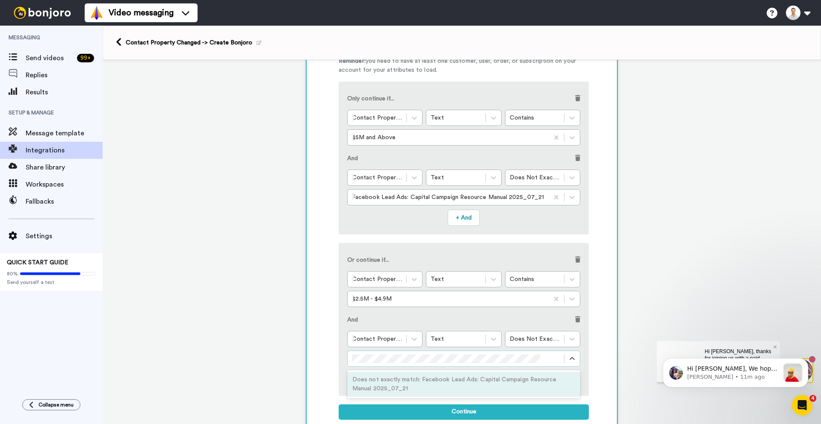
click at [381, 387] on div "Does not exactly match: Facebook Lead Ads: Capital Campaign Resource Manual 202…" at bounding box center [463, 384] width 233 height 25
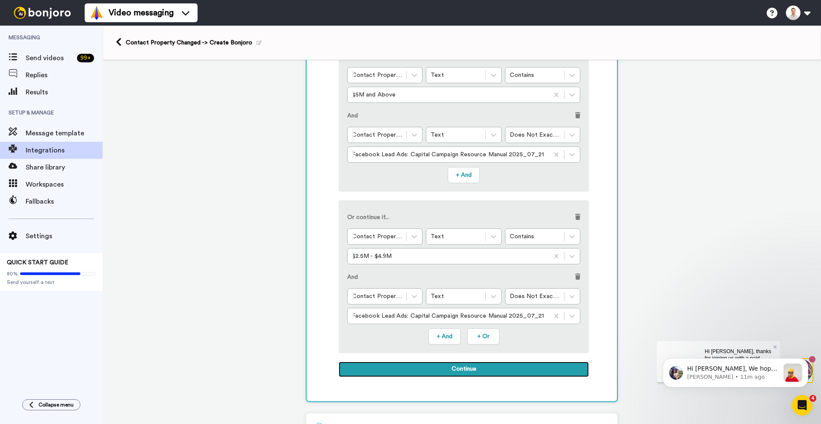
click at [428, 370] on button "Continue" at bounding box center [463, 369] width 250 height 15
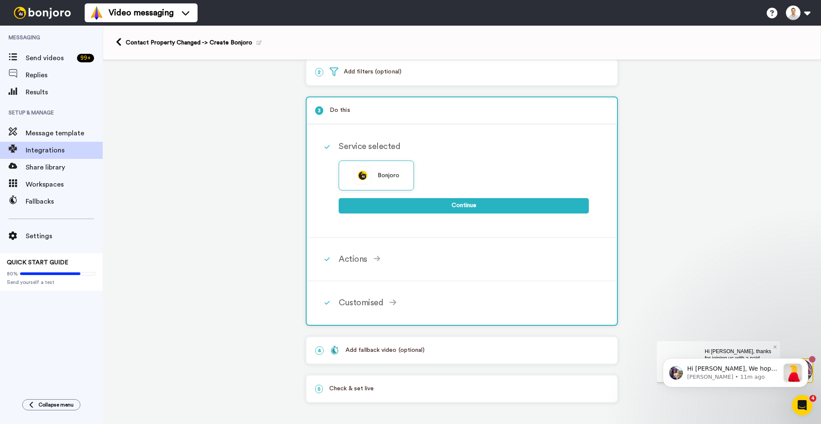
scroll to position [51, 0]
click at [231, 277] on div "1 Contact Property Changed HubSpot CRM Service selected ActiveCampaign AWeber B…" at bounding box center [462, 216] width 718 height 415
click at [373, 218] on div "Bonjoro Continue" at bounding box center [463, 192] width 250 height 62
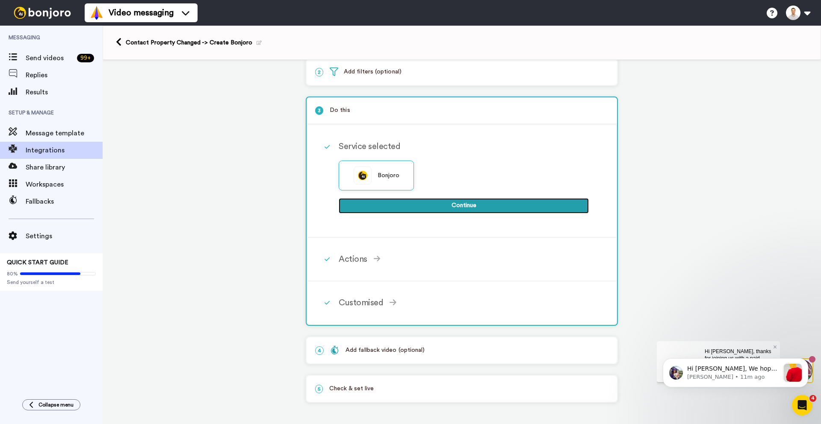
click at [376, 209] on button "Continue" at bounding box center [463, 205] width 250 height 15
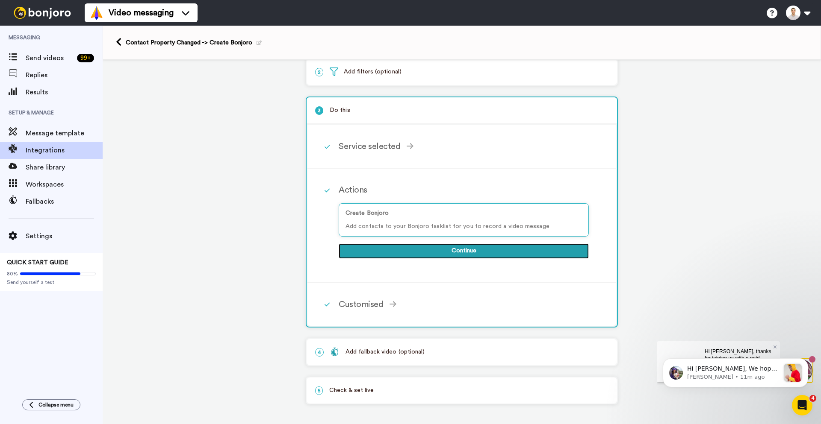
click at [374, 255] on button "Continue" at bounding box center [463, 251] width 250 height 15
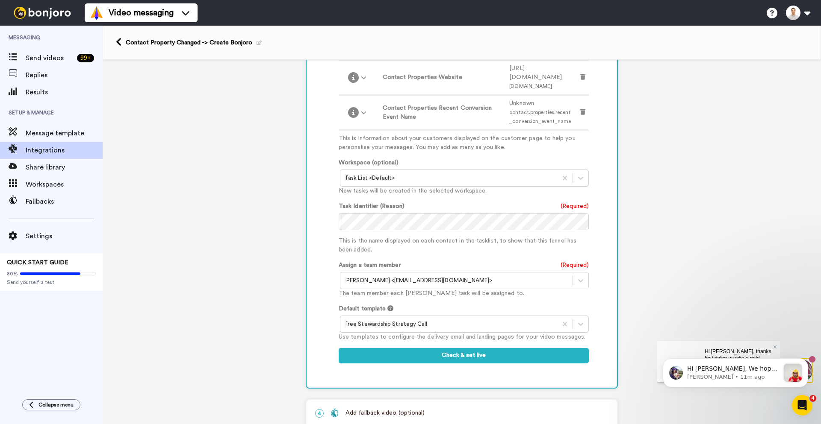
scroll to position [405, 0]
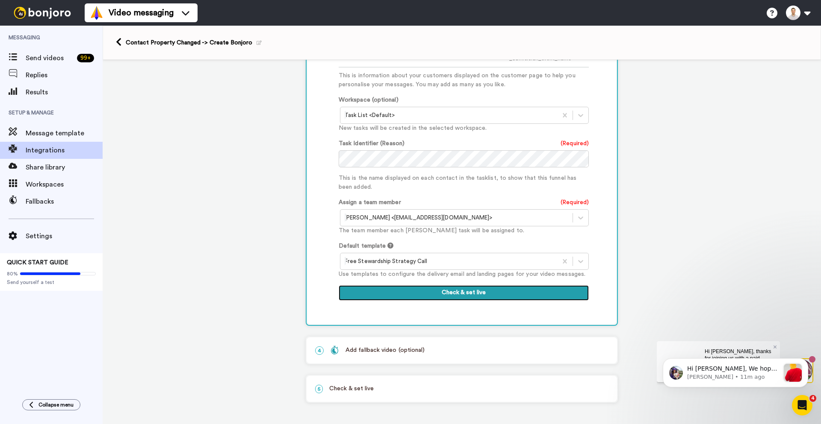
click at [447, 296] on button "Check & set live" at bounding box center [463, 292] width 250 height 15
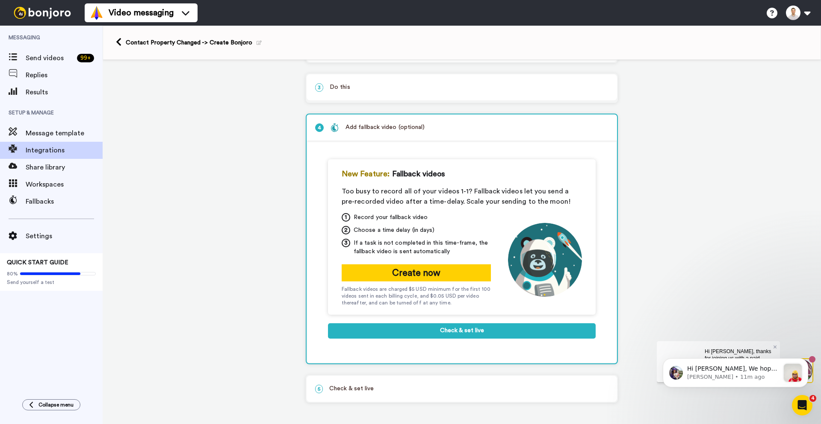
scroll to position [74, 0]
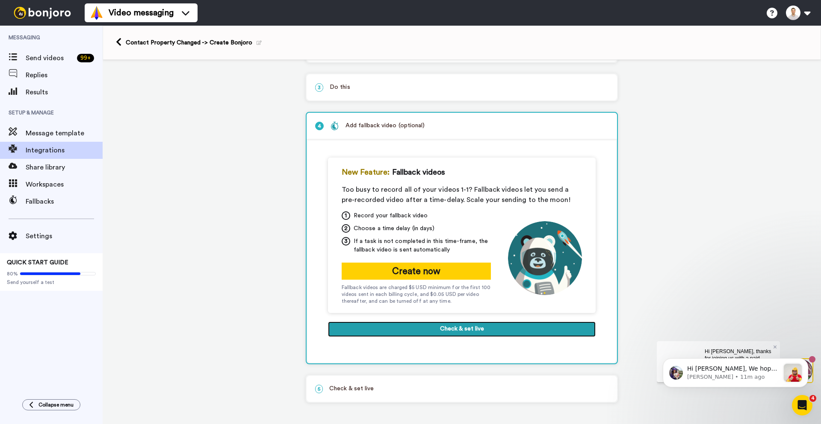
click at [428, 330] on button "Check & set live" at bounding box center [462, 329] width 268 height 15
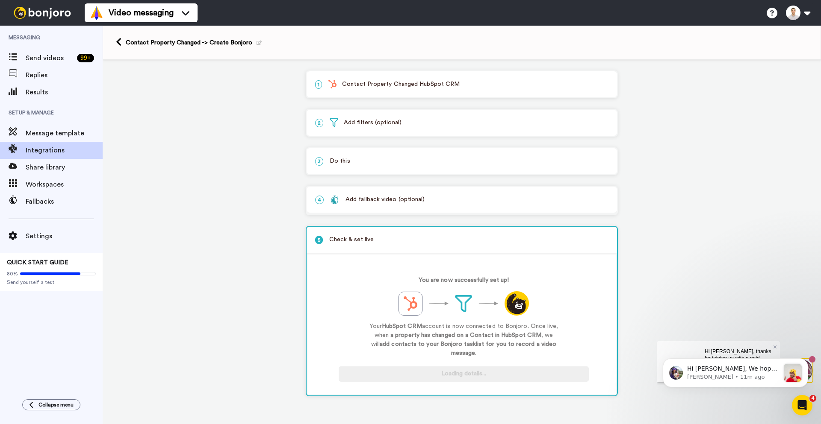
scroll to position [0, 0]
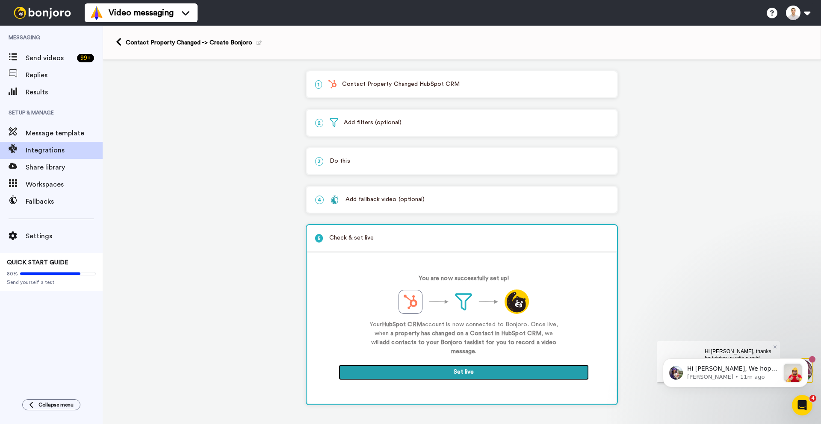
click at [428, 366] on button "Set live" at bounding box center [463, 372] width 250 height 15
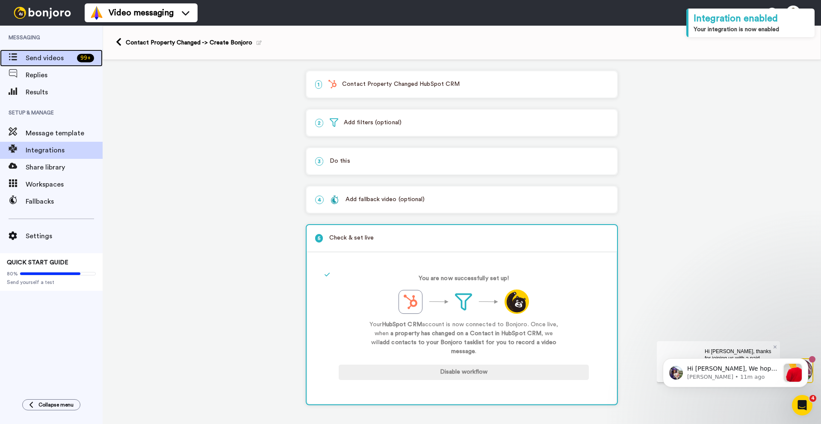
click at [37, 62] on span "Send videos" at bounding box center [50, 58] width 48 height 10
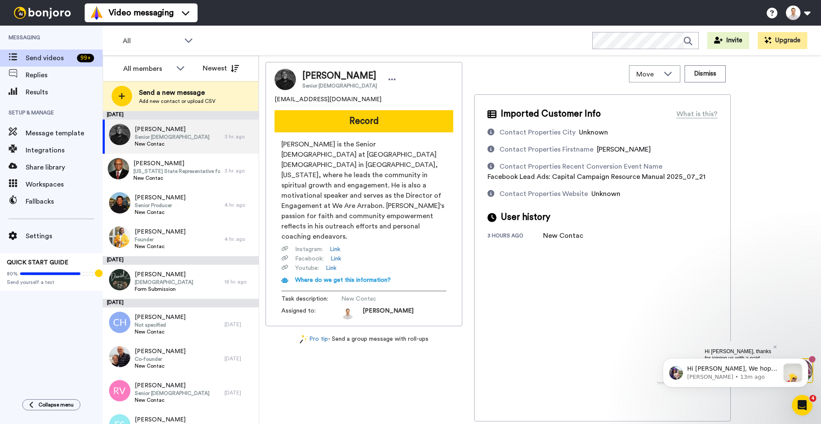
click at [256, 38] on div "All Invite Upgrade" at bounding box center [462, 41] width 718 height 30
click at [268, 38] on div "All Invite Upgrade" at bounding box center [462, 41] width 718 height 30
